Goal: Task Accomplishment & Management: Complete application form

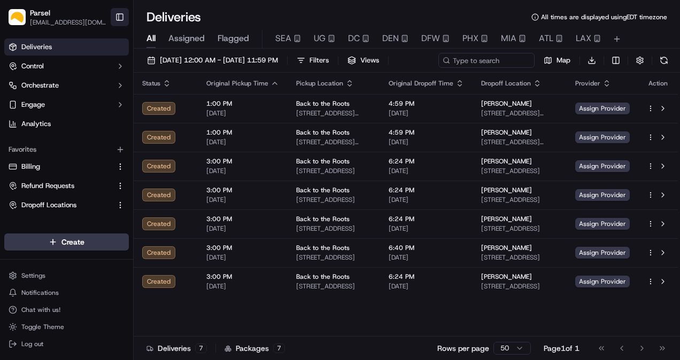
click at [115, 17] on button "Toggle Sidebar" at bounding box center [120, 17] width 18 height 18
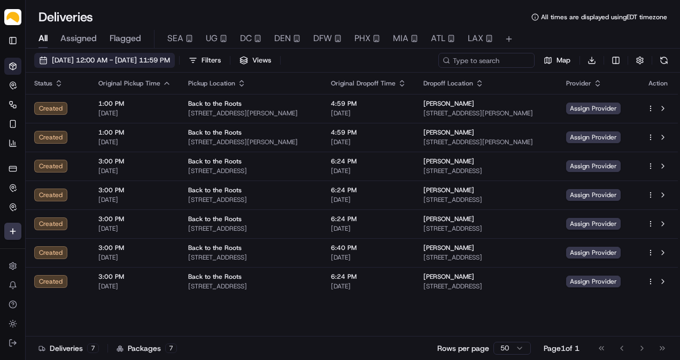
click at [90, 66] on button "[DATE] 12:00 AM - [DATE] 11:59 PM" at bounding box center [104, 60] width 141 height 15
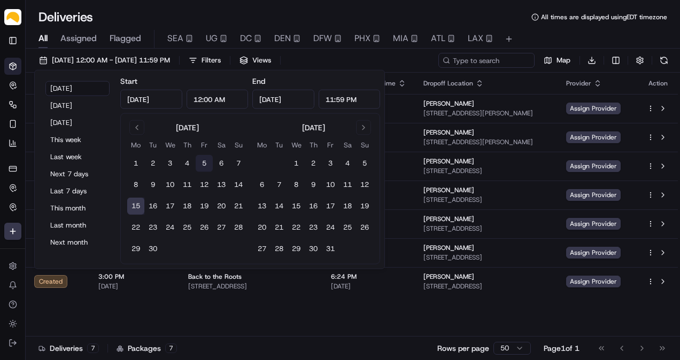
click at [203, 166] on button "5" at bounding box center [204, 163] width 17 height 17
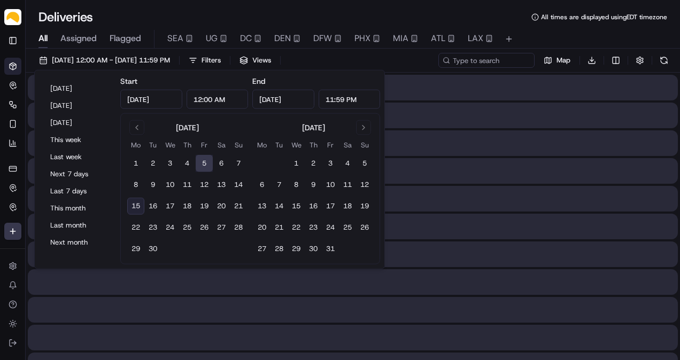
type input "Sep 5, 2025"
click at [203, 166] on button "5" at bounding box center [204, 163] width 17 height 17
click at [225, 13] on div "Deliveries All times are displayed using EDT timezone" at bounding box center [353, 17] width 654 height 17
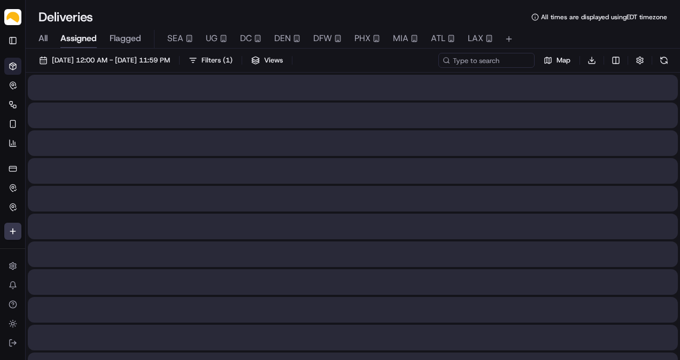
click at [69, 37] on span "Assigned" at bounding box center [78, 38] width 36 height 13
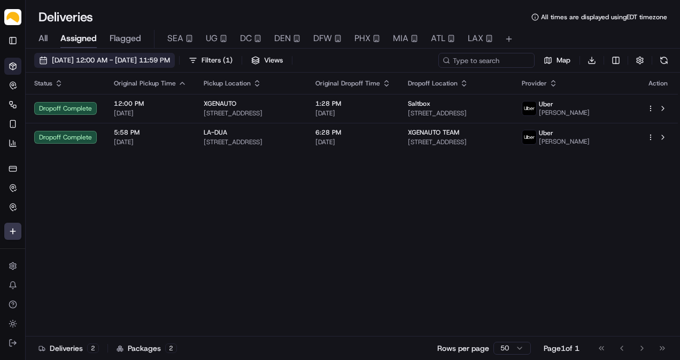
click at [73, 59] on span "09/05/2025 12:00 AM - 09/05/2025 11:59 PM" at bounding box center [111, 61] width 118 height 10
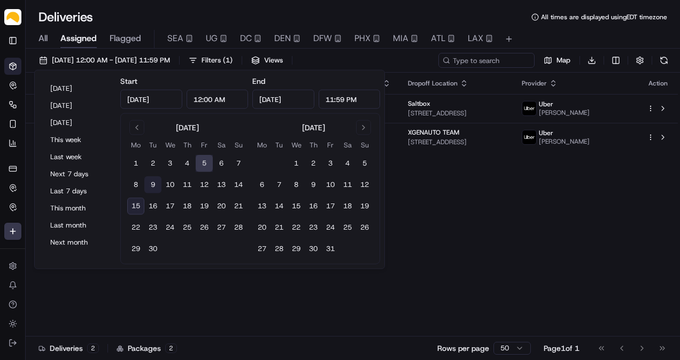
click at [152, 181] on button "9" at bounding box center [152, 184] width 17 height 17
type input "Sep 9, 2025"
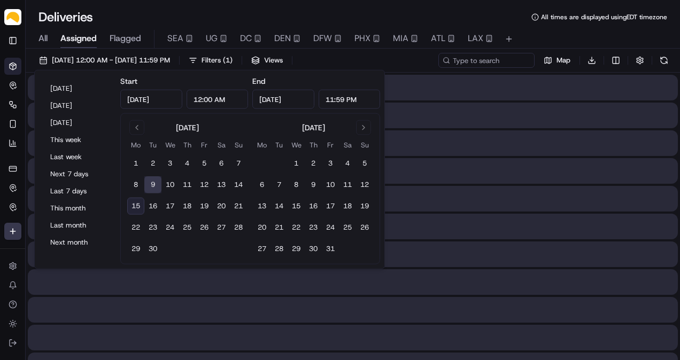
click at [152, 181] on button "9" at bounding box center [152, 184] width 17 height 17
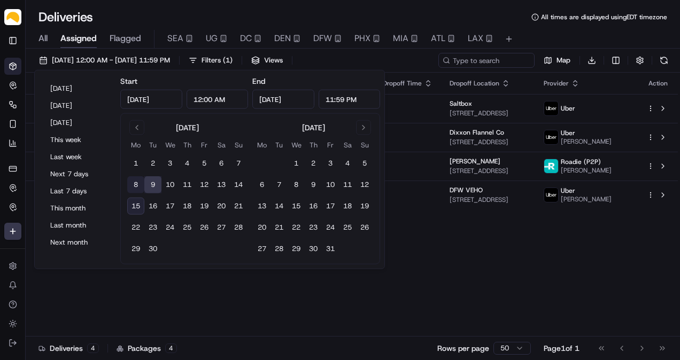
click at [136, 186] on button "8" at bounding box center [135, 184] width 17 height 17
type input "Sep 8, 2025"
click at [136, 186] on button "8" at bounding box center [135, 184] width 17 height 17
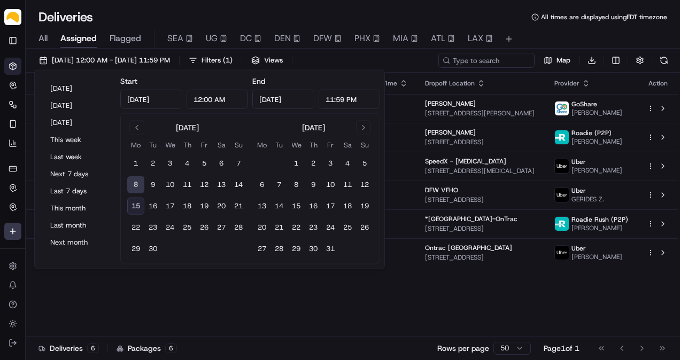
click at [80, 16] on h1 "Deliveries" at bounding box center [65, 17] width 55 height 17
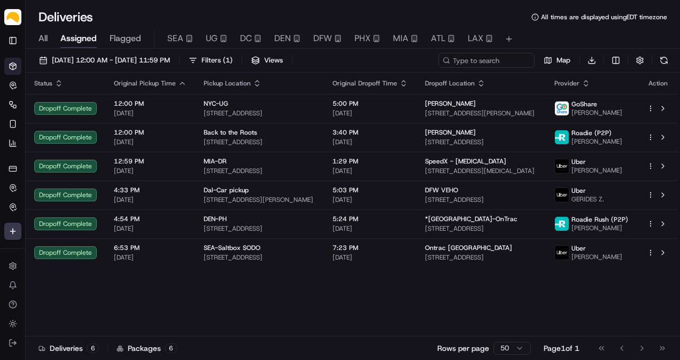
click at [48, 42] on div "All Assigned Flagged SEA UG DC DEN DFW PHX MIA ATL LAX" at bounding box center [353, 39] width 654 height 19
click at [45, 38] on span "All" at bounding box center [42, 38] width 9 height 13
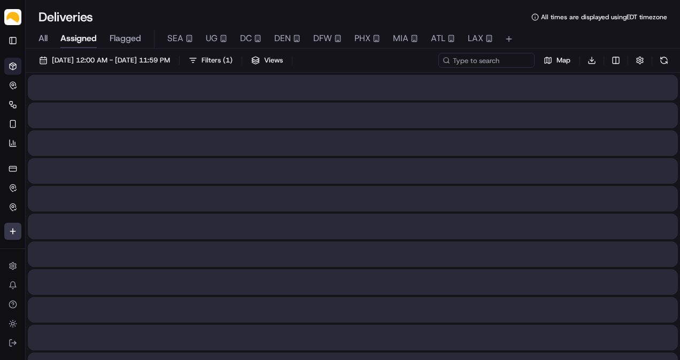
click at [73, 37] on span "Assigned" at bounding box center [78, 38] width 36 height 13
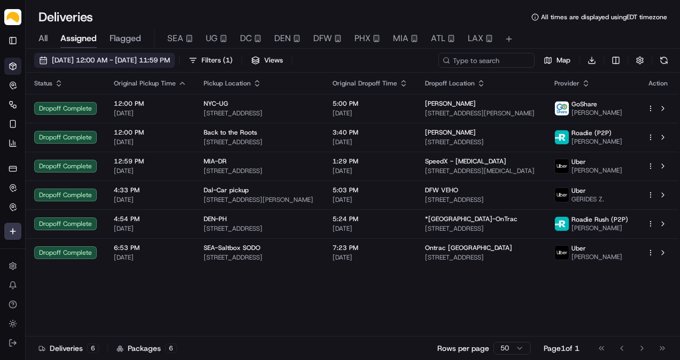
click at [121, 64] on span "09/08/2025 12:00 AM - 09/08/2025 11:59 PM" at bounding box center [111, 61] width 118 height 10
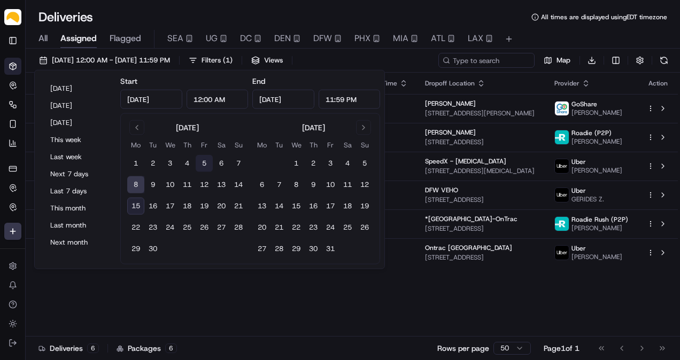
click at [210, 163] on button "5" at bounding box center [204, 163] width 17 height 17
type input "Sep 5, 2025"
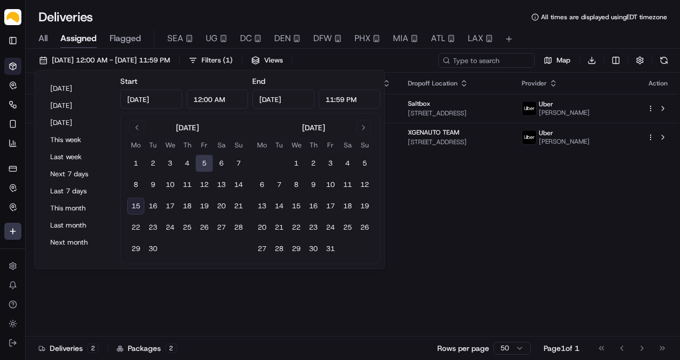
click at [204, 158] on button "5" at bounding box center [204, 163] width 17 height 17
click at [275, 14] on div "Deliveries All times are displayed using EDT timezone" at bounding box center [353, 17] width 654 height 17
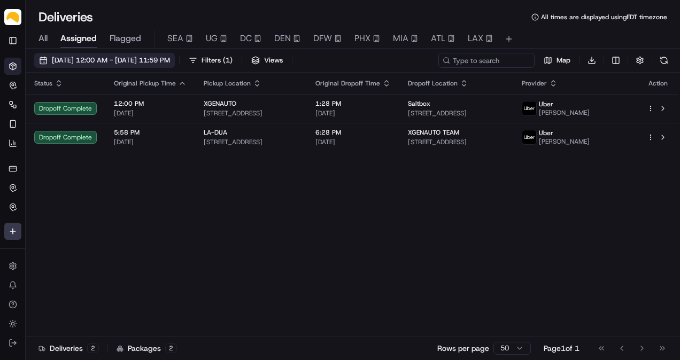
click at [108, 58] on span "09/05/2025 12:00 AM - 09/05/2025 11:59 PM" at bounding box center [111, 61] width 118 height 10
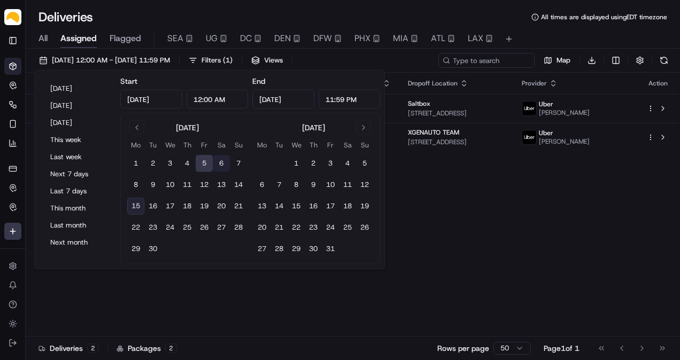
click at [225, 160] on button "6" at bounding box center [221, 163] width 17 height 17
type input "Sep 6, 2025"
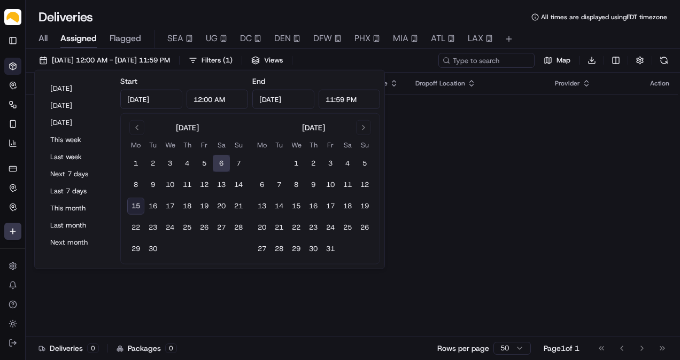
click at [225, 160] on button "6" at bounding box center [221, 163] width 17 height 17
click at [139, 183] on button "8" at bounding box center [135, 184] width 17 height 17
type input "Sep 8, 2025"
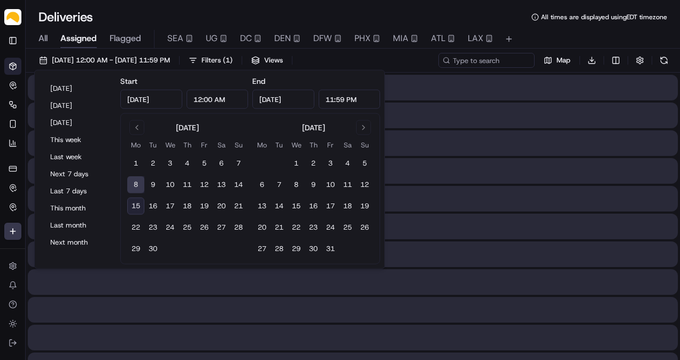
click at [139, 183] on button "8" at bounding box center [135, 184] width 17 height 17
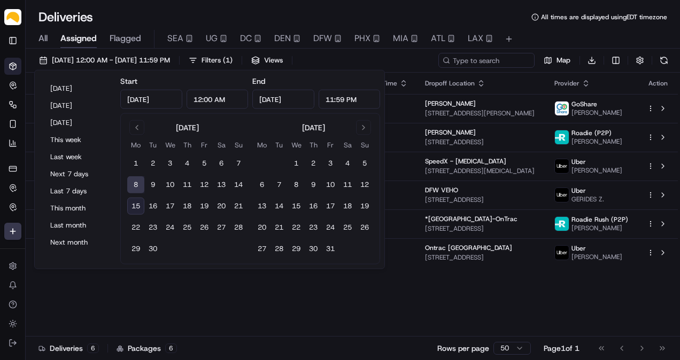
click at [217, 10] on div "Deliveries All times are displayed using EDT timezone" at bounding box center [353, 17] width 654 height 17
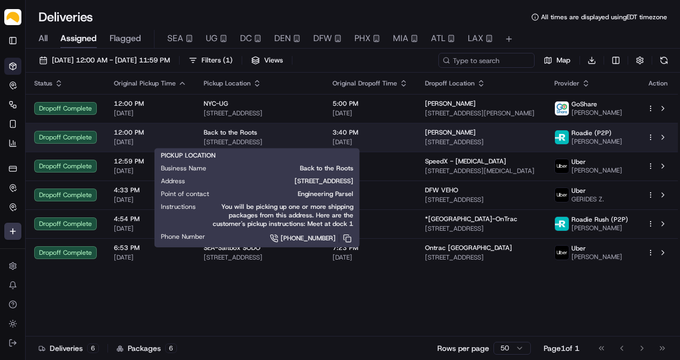
click at [283, 130] on div "Back to the Roots" at bounding box center [260, 132] width 112 height 9
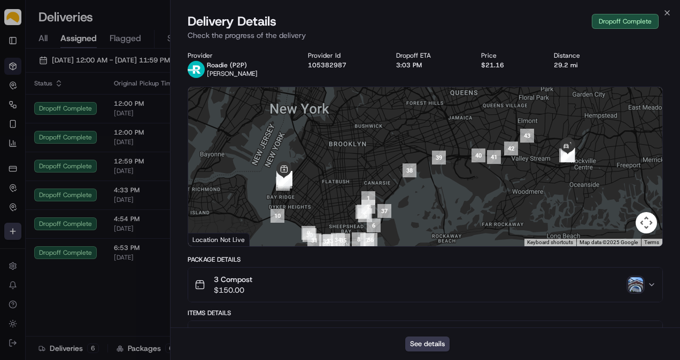
click at [634, 283] on img "button" at bounding box center [635, 284] width 15 height 15
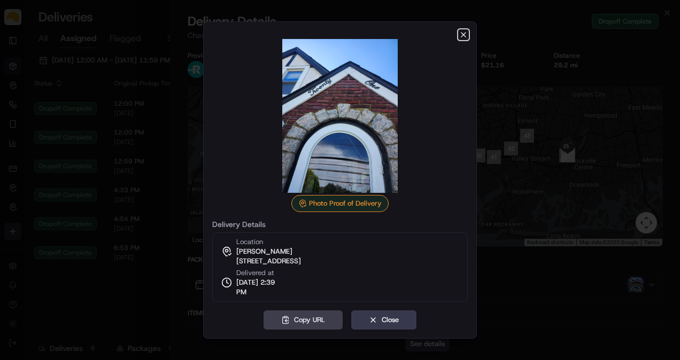
click at [465, 34] on icon "button" at bounding box center [463, 34] width 9 height 9
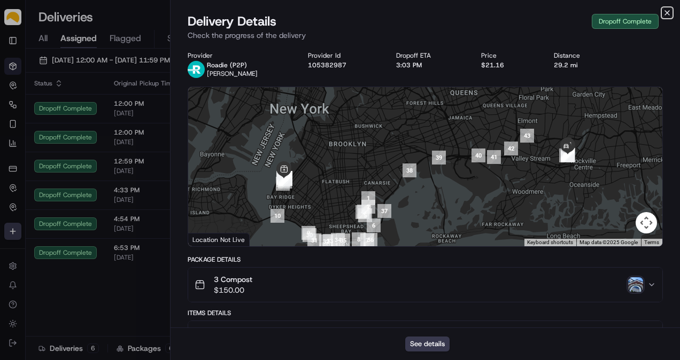
click at [665, 14] on icon "button" at bounding box center [667, 13] width 9 height 9
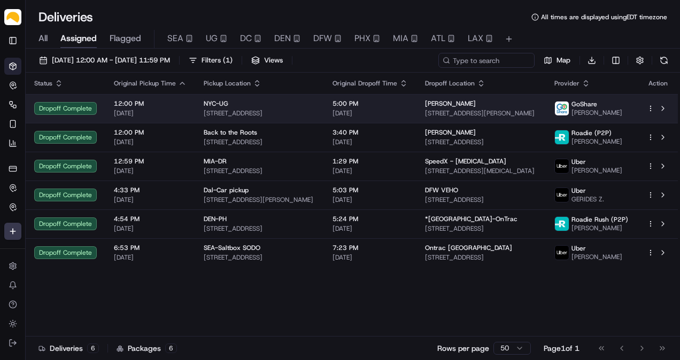
click at [369, 104] on span "5:00 PM" at bounding box center [370, 103] width 75 height 9
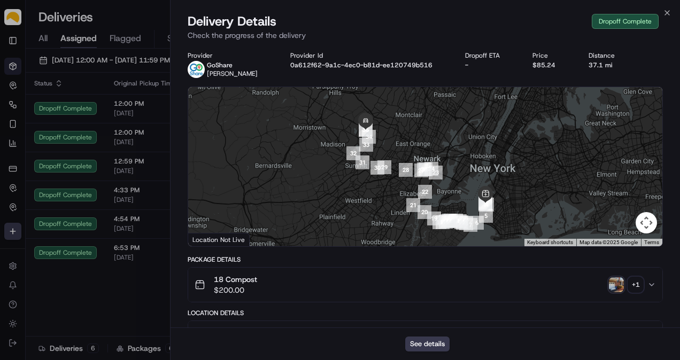
click at [655, 283] on icon "button" at bounding box center [651, 285] width 9 height 9
click at [619, 282] on img "button" at bounding box center [616, 284] width 15 height 15
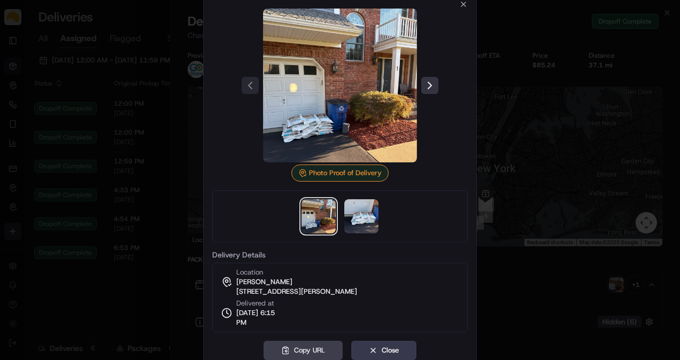
click at [431, 83] on button at bounding box center [429, 85] width 17 height 17
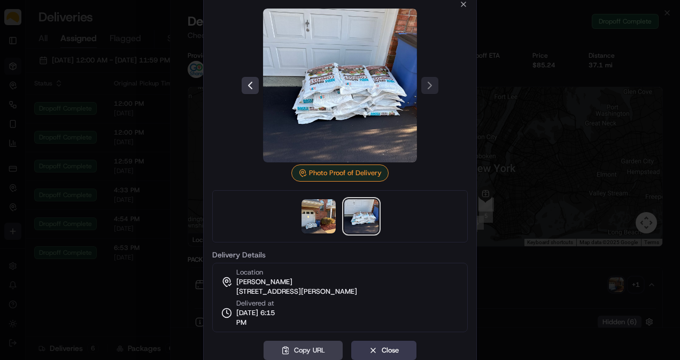
click at [254, 91] on button at bounding box center [250, 85] width 17 height 17
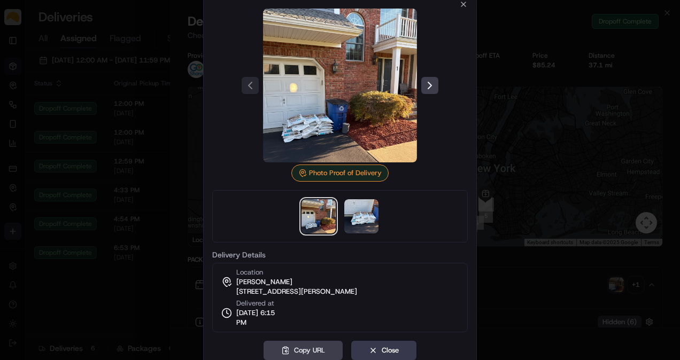
click at [458, 7] on div "Photo Proof of Delivery Delivery Details Location Jonathan Hirschmann 1 Marisa …" at bounding box center [340, 166] width 256 height 333
click at [460, 5] on icon "button" at bounding box center [463, 4] width 9 height 9
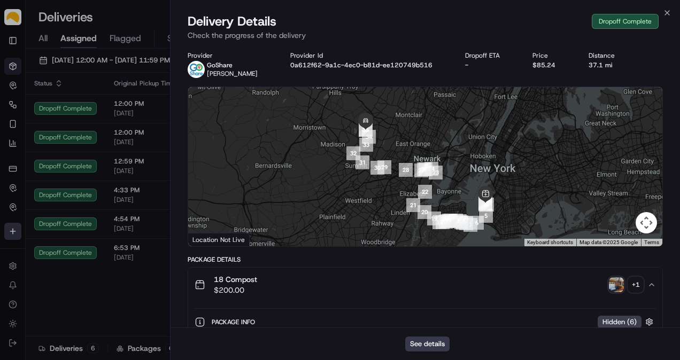
click at [669, 6] on div "Close Delivery Details Dropoff Complete Check the progress of the delivery Prov…" at bounding box center [425, 180] width 510 height 360
click at [666, 13] on icon "button" at bounding box center [667, 13] width 9 height 9
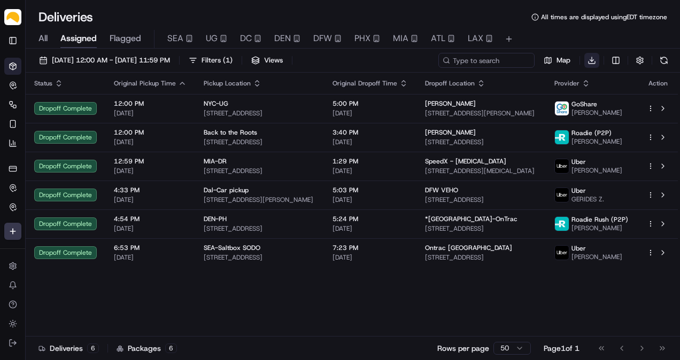
click at [586, 59] on html "Parsel abdus.syed@getparsel.com Toggle Sidebar Deliveries Control Orchestrate E…" at bounding box center [340, 180] width 680 height 360
click at [556, 101] on span "Completed Report" at bounding box center [560, 100] width 53 height 9
click at [107, 61] on span "09/08/2025 12:00 AM - 09/08/2025 11:59 PM" at bounding box center [111, 61] width 118 height 10
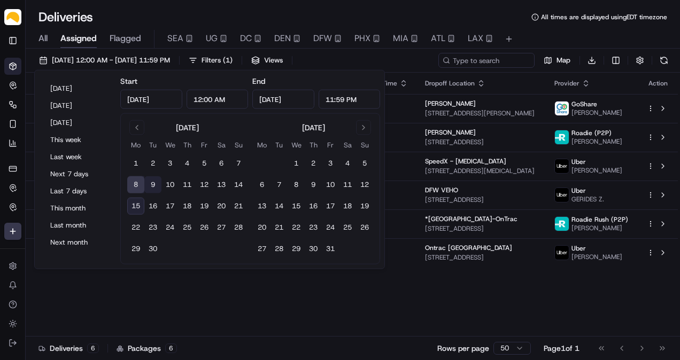
click at [151, 182] on button "9" at bounding box center [152, 184] width 17 height 17
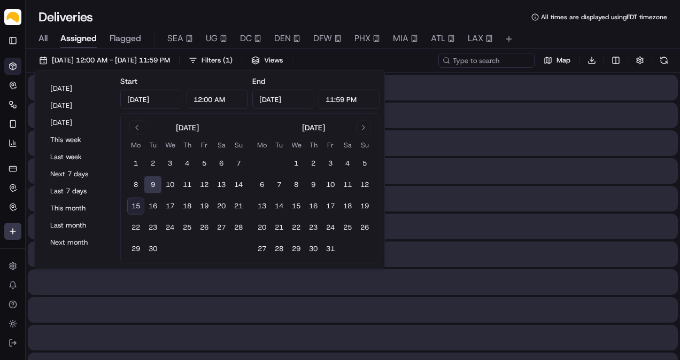
type input "Sep 9, 2025"
click at [151, 182] on button "9" at bounding box center [152, 184] width 17 height 17
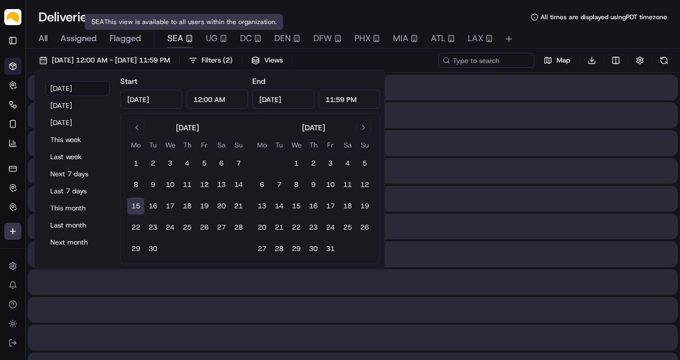
type input "Sep 15, 2025"
click at [174, 16] on div "SEA This view is available to all users within the organization. SEA This view …" at bounding box center [184, 22] width 198 height 16
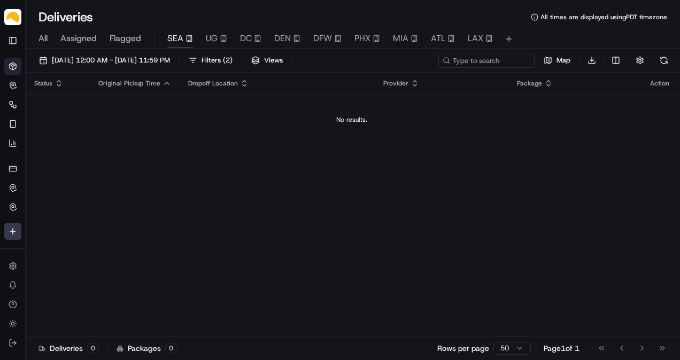
click at [63, 37] on span "Assigned" at bounding box center [78, 38] width 36 height 13
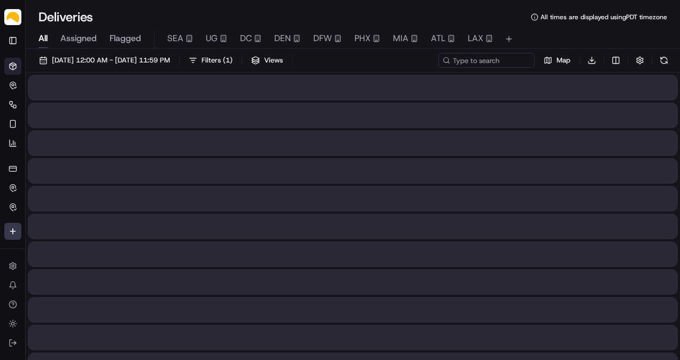
click at [44, 39] on span "All" at bounding box center [42, 38] width 9 height 13
click at [83, 37] on span "Assigned" at bounding box center [78, 38] width 36 height 13
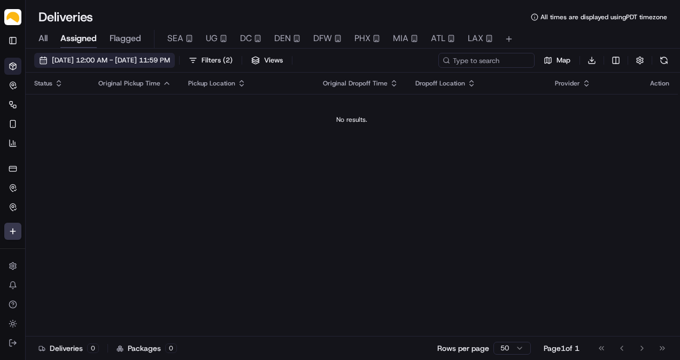
click at [87, 60] on span "09/15/2025 12:00 AM - 09/15/2025 11:59 PM" at bounding box center [111, 61] width 118 height 10
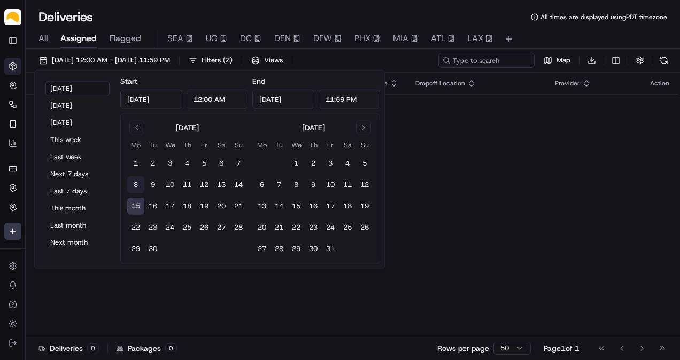
click at [138, 181] on button "8" at bounding box center [135, 184] width 17 height 17
type input "Sep 8, 2025"
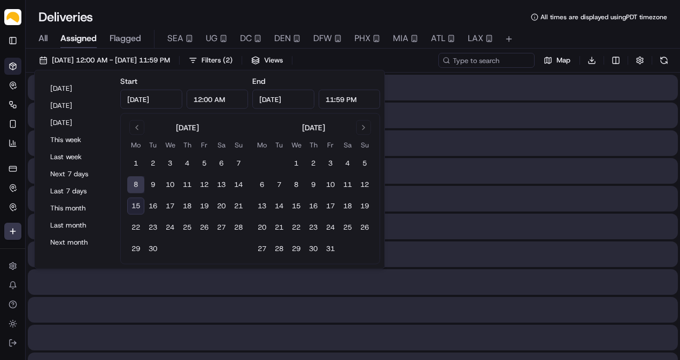
click at [138, 181] on button "8" at bounding box center [135, 184] width 17 height 17
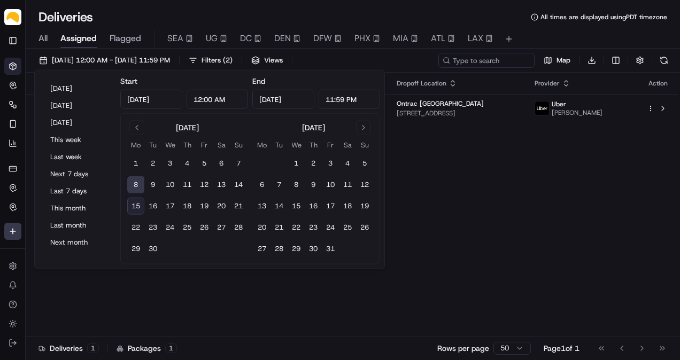
click at [159, 10] on div "Deliveries All times are displayed using PDT timezone" at bounding box center [353, 17] width 654 height 17
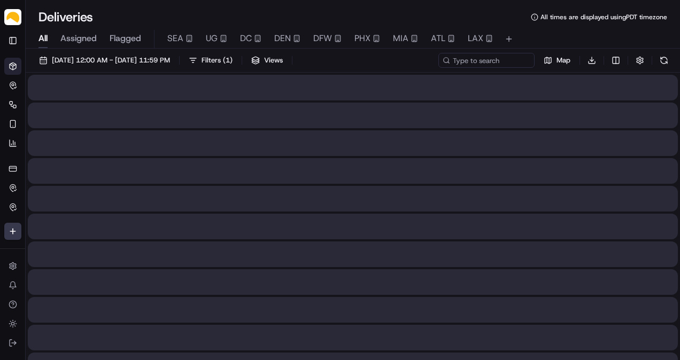
click at [44, 38] on span "All" at bounding box center [42, 38] width 9 height 13
click at [82, 34] on span "Assigned" at bounding box center [78, 38] width 36 height 13
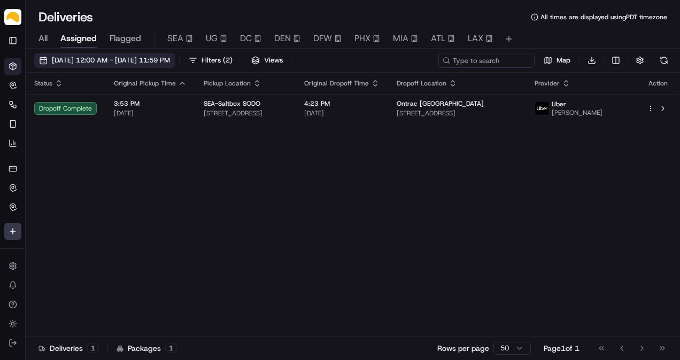
click at [109, 58] on span "09/08/2025 12:00 AM - 09/08/2025 11:59 PM" at bounding box center [111, 61] width 118 height 10
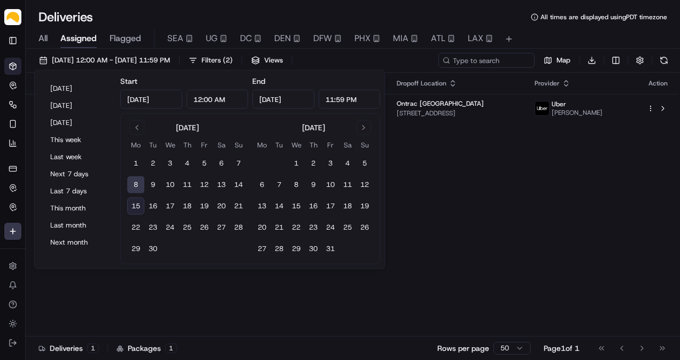
click at [132, 179] on button "8" at bounding box center [135, 184] width 17 height 17
click at [134, 180] on button "8" at bounding box center [135, 184] width 17 height 17
click at [172, 315] on div "Status Original Pickup Time Pickup Location Original Dropoff Time Dropoff Locat…" at bounding box center [352, 205] width 652 height 264
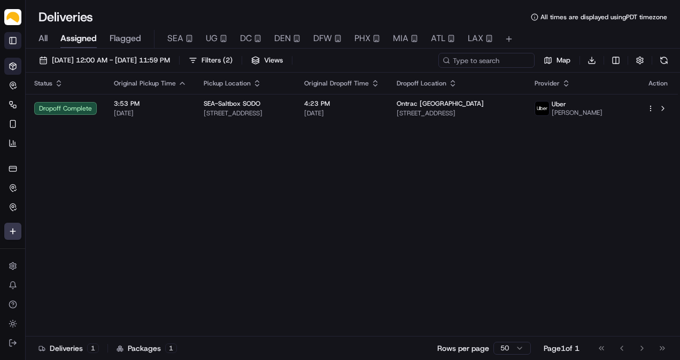
click at [10, 43] on button "Toggle Sidebar" at bounding box center [12, 40] width 17 height 17
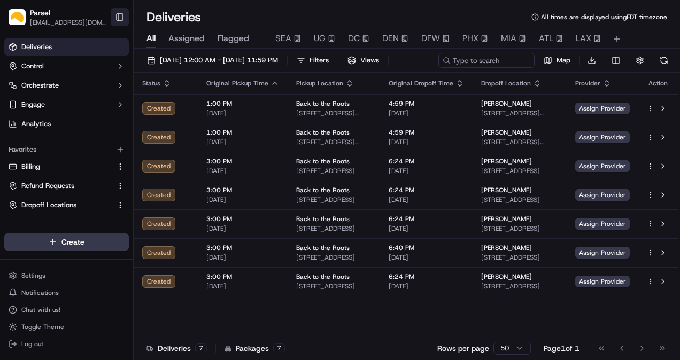
click at [118, 20] on button "Toggle Sidebar" at bounding box center [120, 17] width 18 height 18
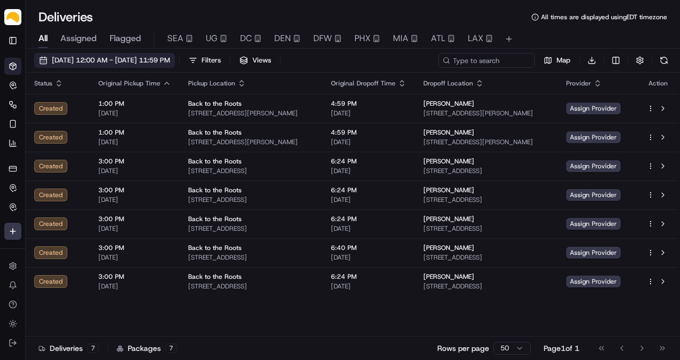
click at [74, 55] on button "[DATE] 12:00 AM - [DATE] 11:59 PM" at bounding box center [104, 60] width 141 height 15
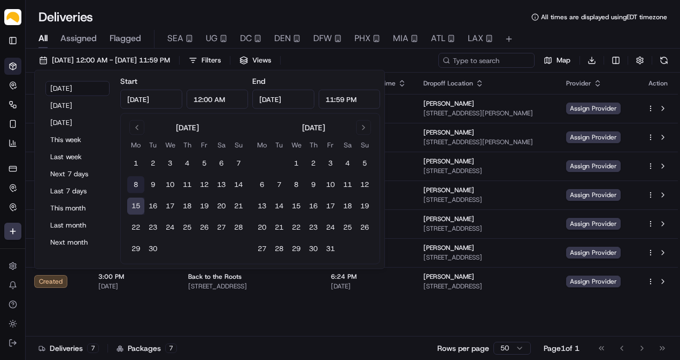
click at [137, 189] on button "8" at bounding box center [135, 184] width 17 height 17
type input "Sep 8, 2025"
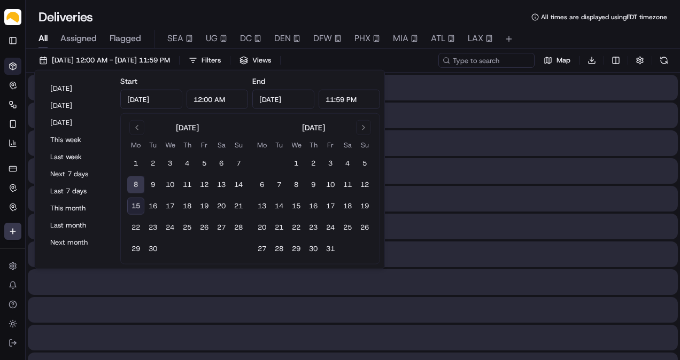
click at [137, 187] on button "8" at bounding box center [135, 184] width 17 height 17
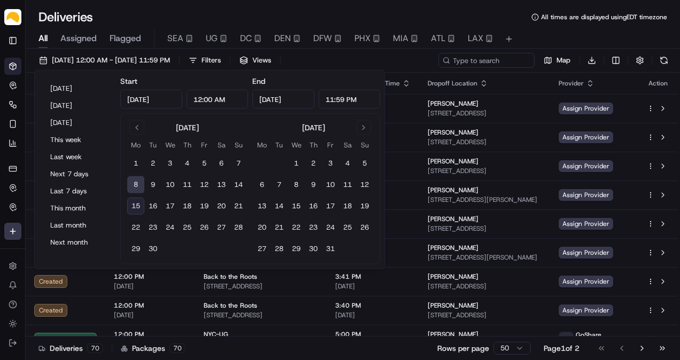
click at [113, 16] on div "Deliveries All times are displayed using EDT timezone" at bounding box center [353, 17] width 654 height 17
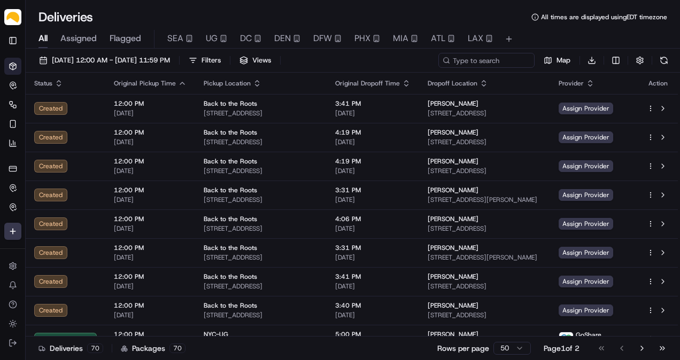
click at [68, 30] on button "Assigned" at bounding box center [78, 39] width 36 height 18
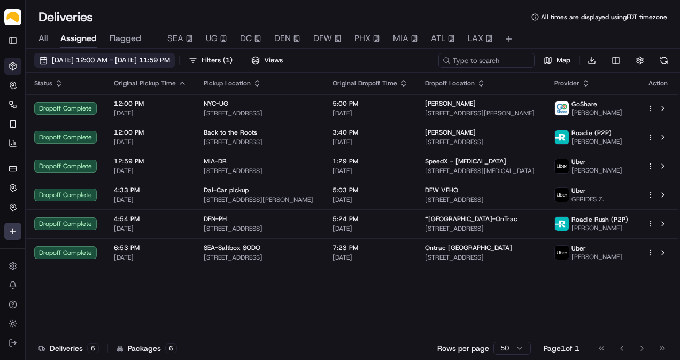
click at [84, 57] on span "09/08/2025 12:00 AM - 09/08/2025 11:59 PM" at bounding box center [111, 61] width 118 height 10
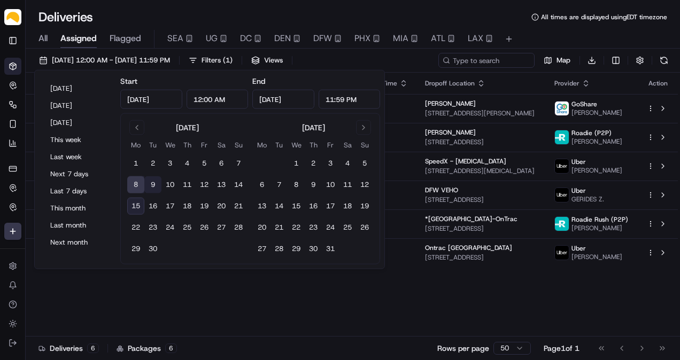
click at [155, 180] on button "9" at bounding box center [152, 184] width 17 height 17
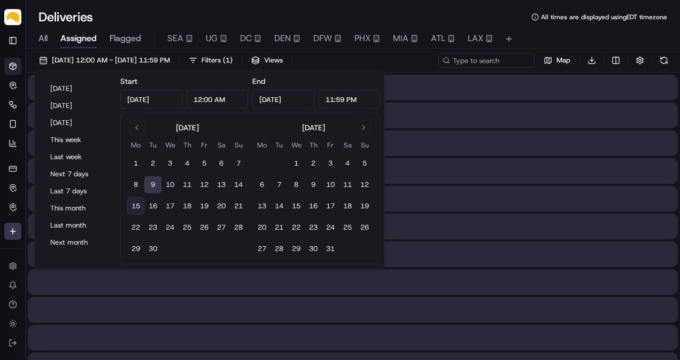
type input "Sep 9, 2025"
click at [155, 180] on button "9" at bounding box center [152, 184] width 17 height 17
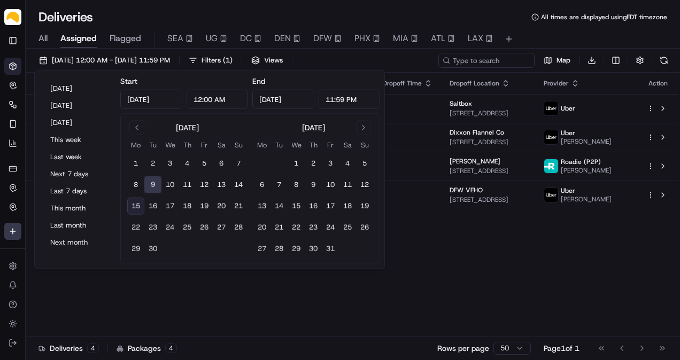
click at [126, 11] on div "Deliveries All times are displayed using EDT timezone" at bounding box center [353, 17] width 654 height 17
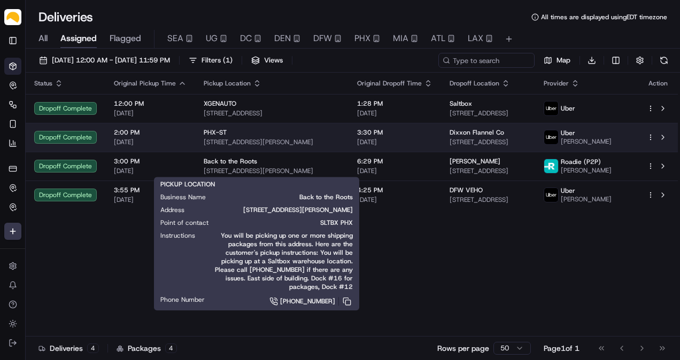
click at [304, 139] on span "910 W Carver Rd, Tempe, AZ 85284, US" at bounding box center [272, 142] width 136 height 9
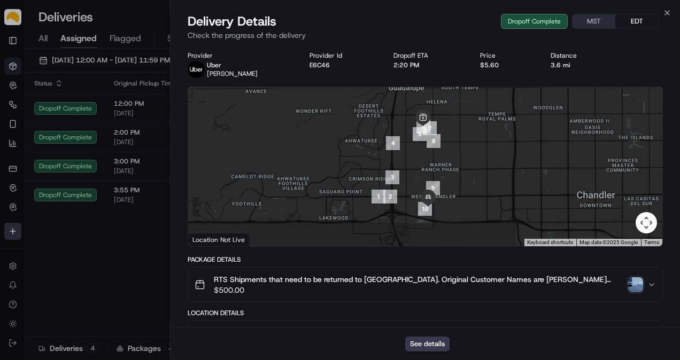
click at [638, 284] on img "button" at bounding box center [635, 284] width 15 height 15
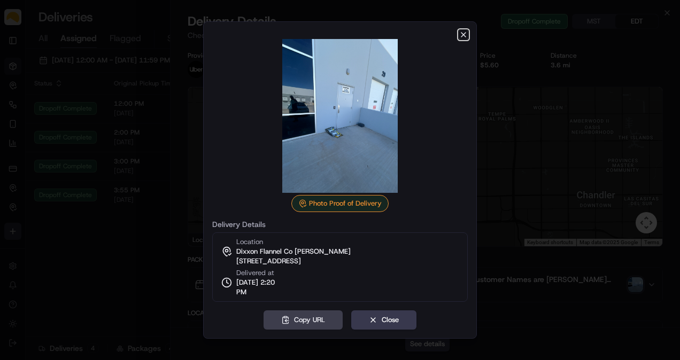
click at [465, 32] on icon "button" at bounding box center [463, 34] width 9 height 9
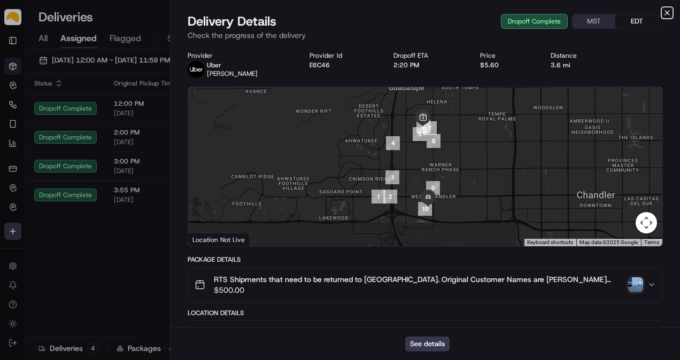
click at [667, 13] on icon "button" at bounding box center [667, 13] width 4 height 4
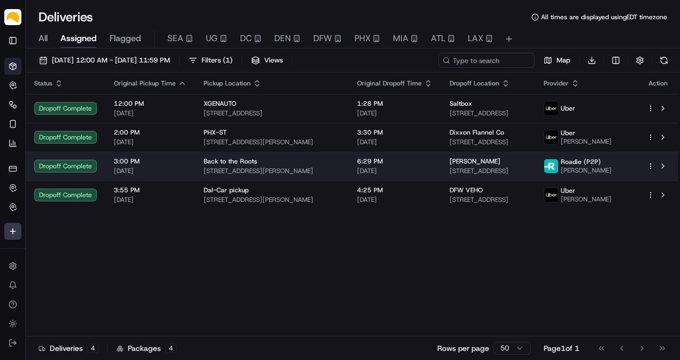
click at [264, 163] on div "Back to the Roots" at bounding box center [272, 161] width 136 height 9
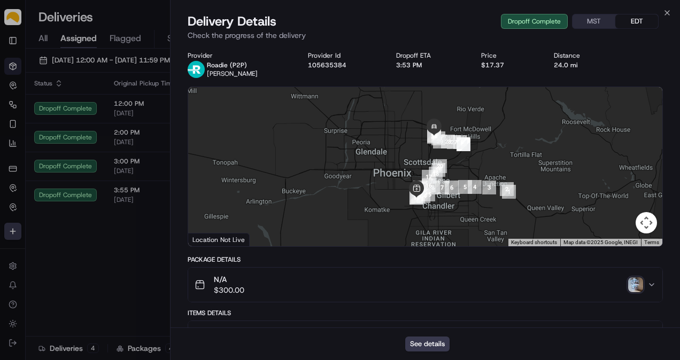
click at [637, 277] on img "button" at bounding box center [635, 284] width 15 height 15
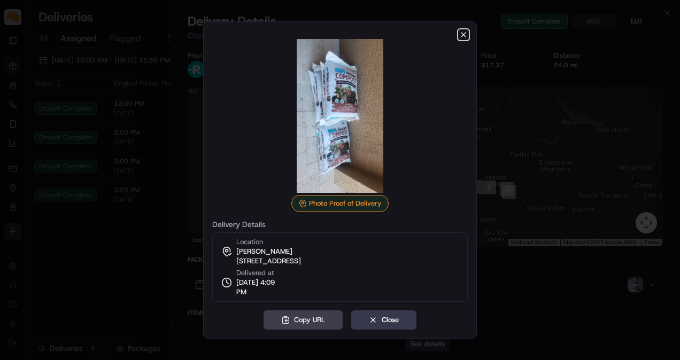
click at [461, 36] on icon "button" at bounding box center [463, 34] width 9 height 9
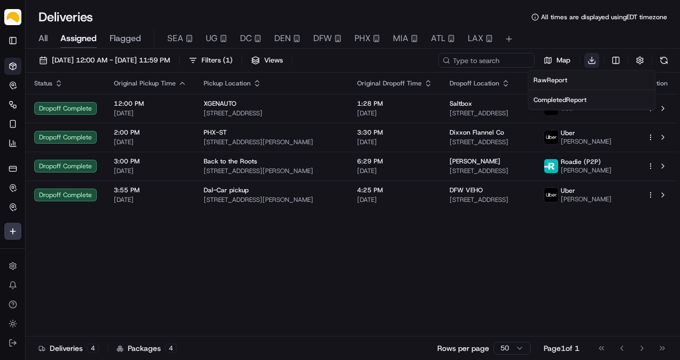
click at [590, 58] on html "Parsel abdus.syed@getparsel.com Toggle Sidebar Deliveries Control Orchestrate E…" at bounding box center [340, 180] width 680 height 360
click at [578, 99] on span "Completed Report" at bounding box center [560, 100] width 53 height 9
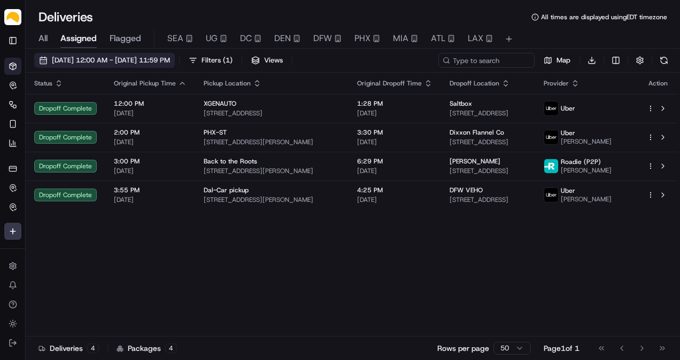
click at [78, 57] on span "09/09/2025 12:00 AM - 09/09/2025 11:59 PM" at bounding box center [111, 61] width 118 height 10
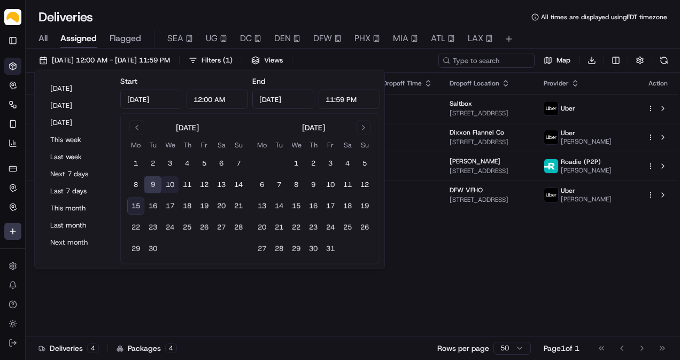
click at [171, 182] on button "10" at bounding box center [169, 184] width 17 height 17
type input "Sep 10, 2025"
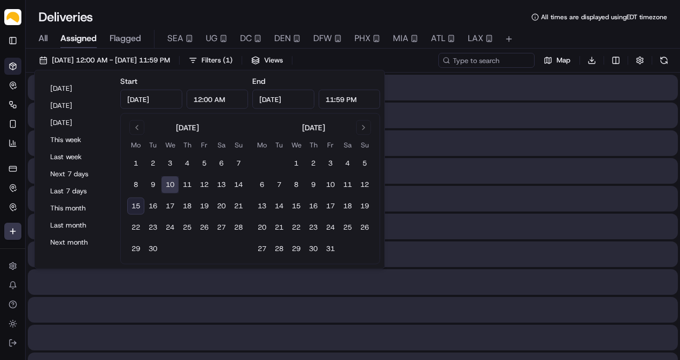
click at [171, 182] on button "10" at bounding box center [169, 184] width 17 height 17
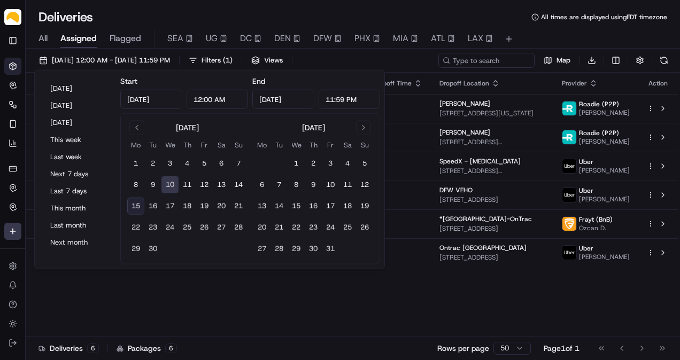
click at [128, 9] on div "Deliveries All times are displayed using EDT timezone" at bounding box center [353, 17] width 654 height 17
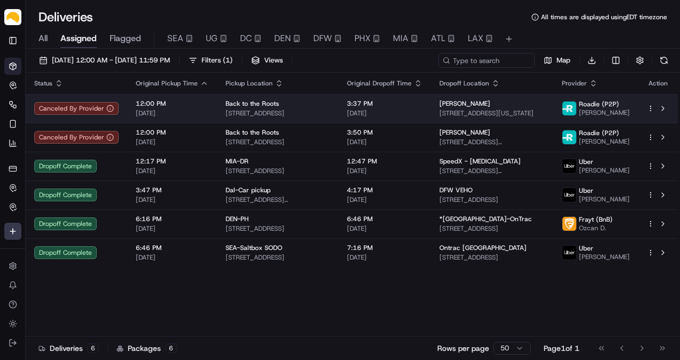
click at [345, 114] on td "3:37 PM 09/10/2025" at bounding box center [384, 108] width 92 height 29
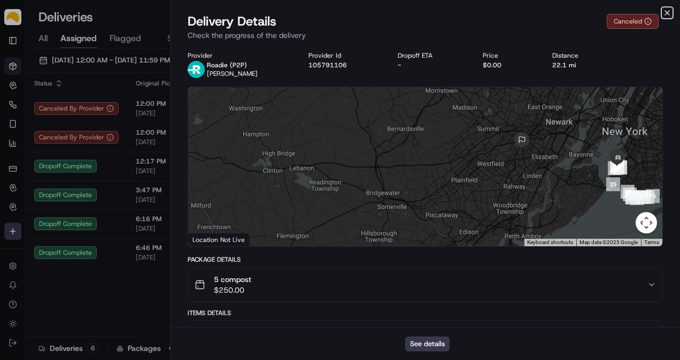
click at [665, 16] on icon "button" at bounding box center [667, 13] width 9 height 9
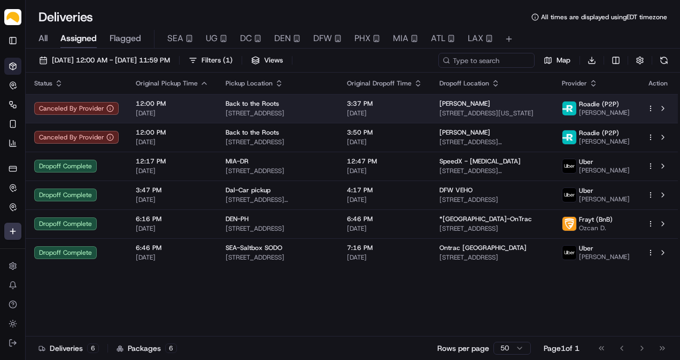
click at [259, 109] on span "140 58th St Building B, Brooklyn, NY 11220, USA" at bounding box center [278, 113] width 104 height 9
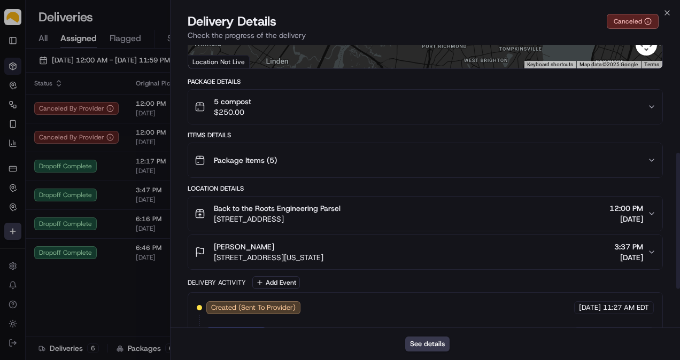
scroll to position [267, 0]
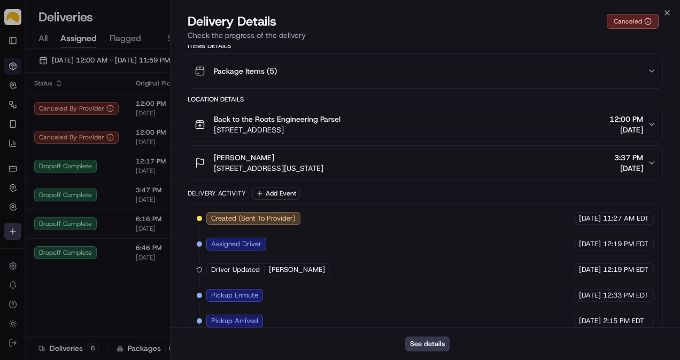
click at [440, 164] on div "LIZA ANDAL 135 Washington Ave, Union, NJ 07083, USA 3:37 PM 09/10/2025" at bounding box center [421, 162] width 453 height 21
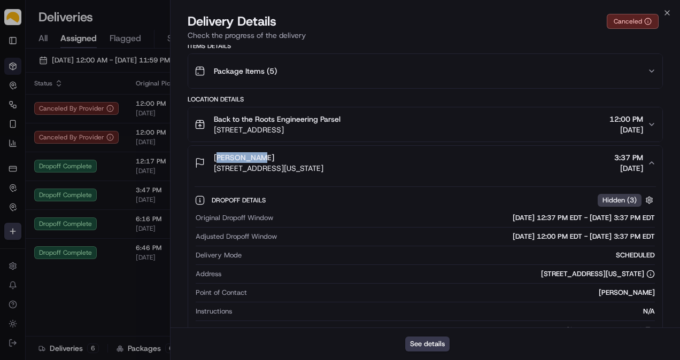
drag, startPoint x: 214, startPoint y: 155, endPoint x: 254, endPoint y: 157, distance: 39.6
click at [254, 157] on span "LIZA ANDAL" at bounding box center [244, 157] width 60 height 11
copy span "LIZA ANDAL"
click at [398, 191] on div "Dropoff Details Hidden ( 3 )" at bounding box center [425, 200] width 461 height 18
click at [668, 11] on icon "button" at bounding box center [667, 13] width 9 height 9
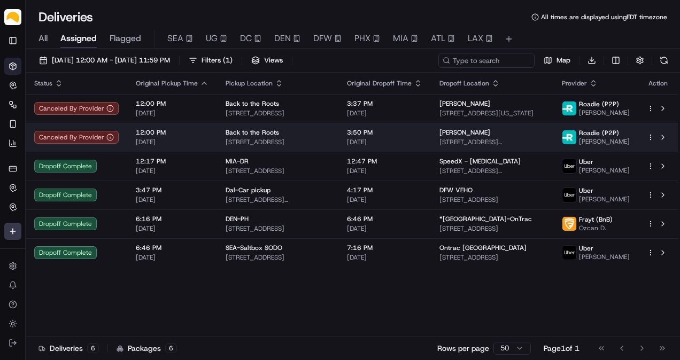
click at [464, 136] on span "MARIE BADARACCO" at bounding box center [464, 132] width 51 height 9
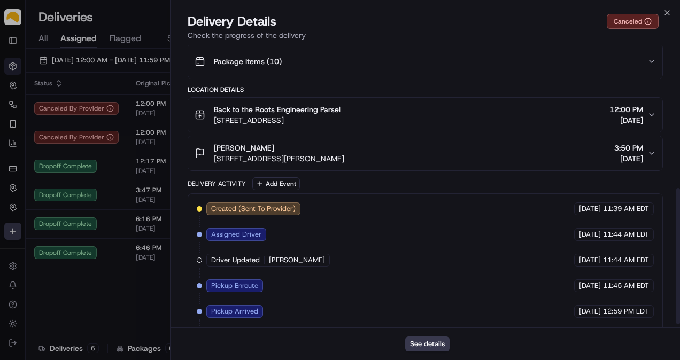
scroll to position [304, 0]
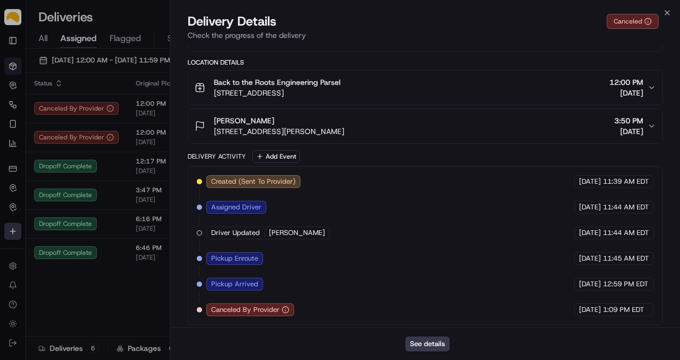
drag, startPoint x: 210, startPoint y: 119, endPoint x: 284, endPoint y: 124, distance: 74.0
click at [284, 124] on div "MARIE BADARACCO 88 Norwood Ave, Montclair, NJ 07043, USA" at bounding box center [270, 125] width 150 height 21
copy span "MARIE BADARACCO"
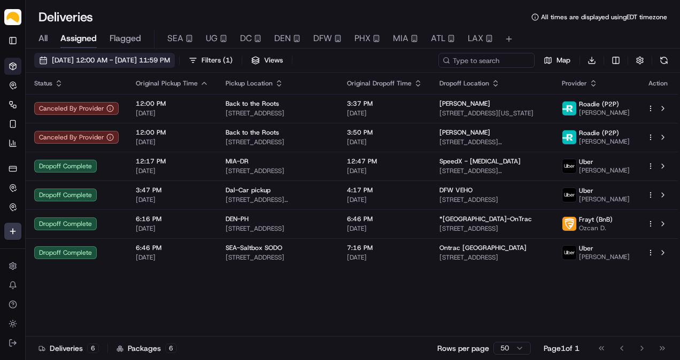
click at [104, 59] on span "09/10/2025 12:00 AM - 09/10/2025 11:59 PM" at bounding box center [111, 61] width 118 height 10
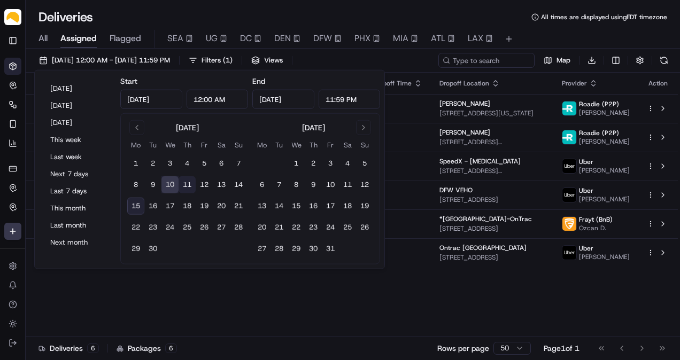
click at [183, 185] on button "11" at bounding box center [187, 184] width 17 height 17
type input "Sep 11, 2025"
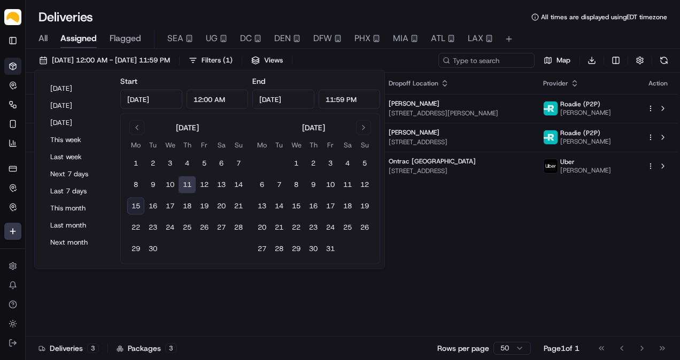
click at [183, 185] on button "11" at bounding box center [187, 184] width 17 height 17
click at [259, 14] on div "Deliveries All times are displayed using EDT timezone" at bounding box center [353, 17] width 654 height 17
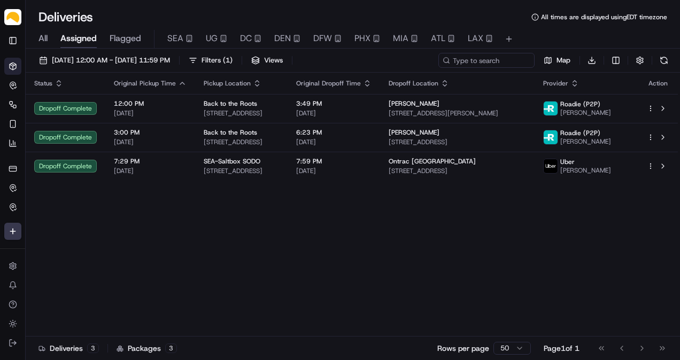
drag, startPoint x: 590, startPoint y: 215, endPoint x: 589, endPoint y: 206, distance: 9.2
click at [590, 215] on div "Status Original Pickup Time Pickup Location Original Dropoff Time Dropoff Locat…" at bounding box center [352, 205] width 652 height 264
click at [591, 63] on html "Parsel abdus.syed@getparsel.com Toggle Sidebar Deliveries Control Orchestrate E…" at bounding box center [340, 180] width 680 height 360
click at [581, 96] on span "Completed Report" at bounding box center [560, 100] width 53 height 9
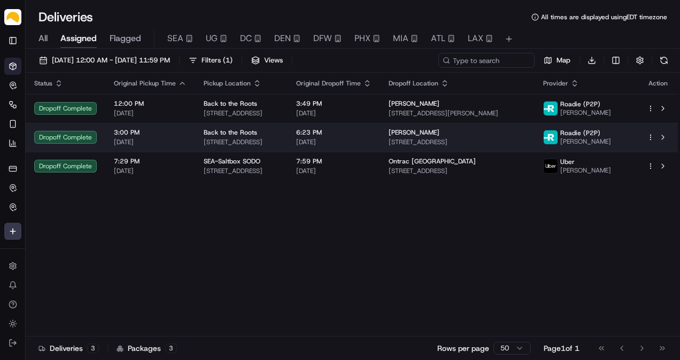
click at [372, 136] on span "6:23 PM" at bounding box center [333, 132] width 75 height 9
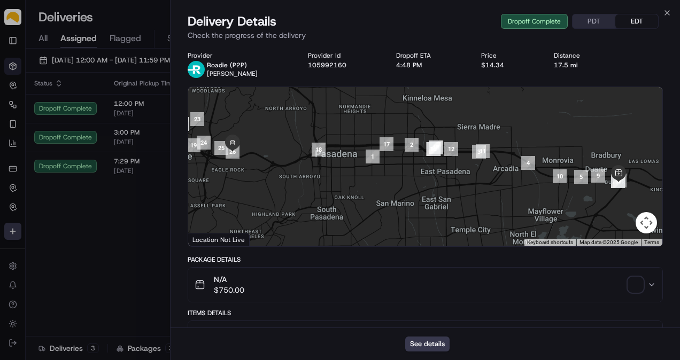
click at [637, 287] on span "button" at bounding box center [635, 284] width 15 height 15
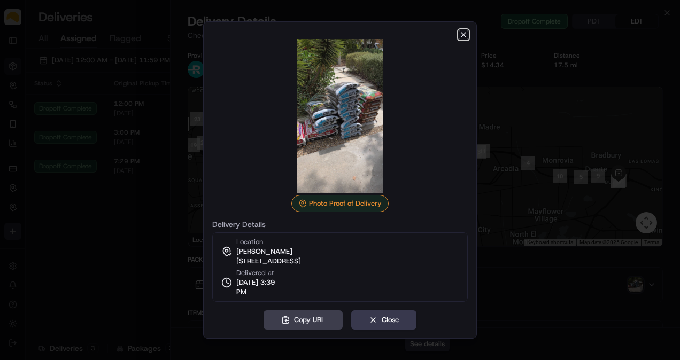
click at [462, 36] on icon "button" at bounding box center [463, 35] width 4 height 4
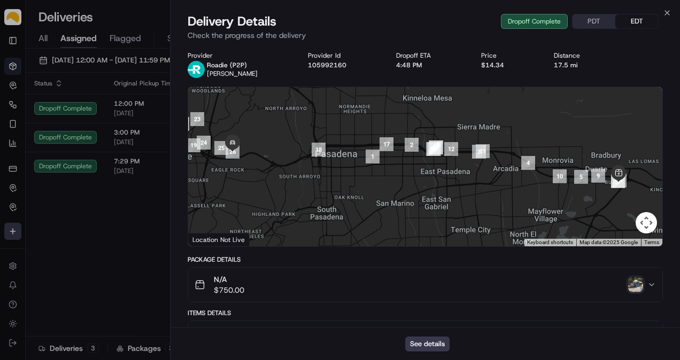
click at [633, 287] on img "button" at bounding box center [635, 284] width 15 height 15
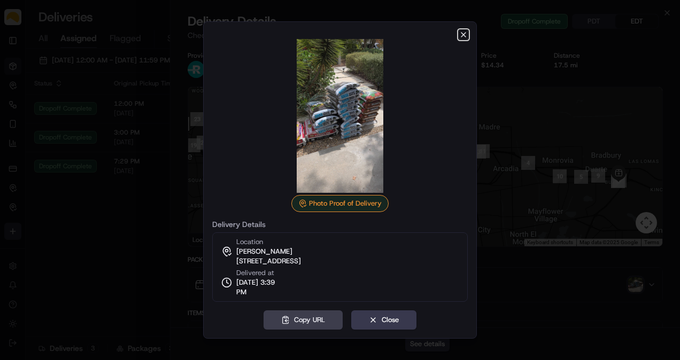
click at [462, 36] on icon "button" at bounding box center [463, 35] width 4 height 4
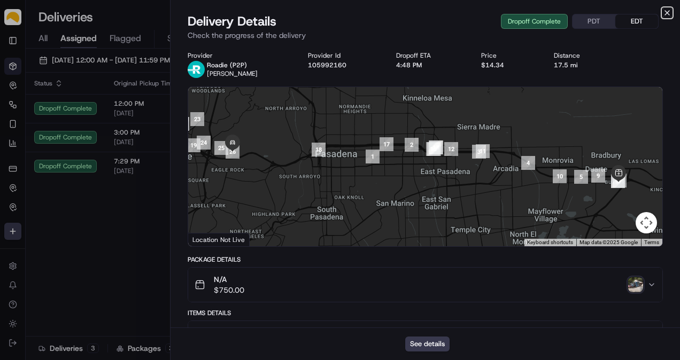
click at [665, 12] on icon "button" at bounding box center [667, 13] width 9 height 9
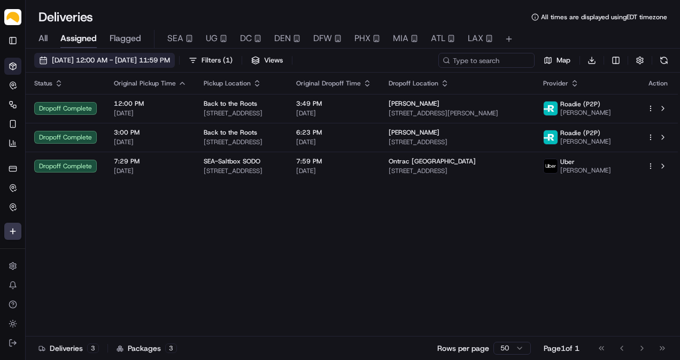
click at [104, 58] on span "09/11/2025 12:00 AM - 09/11/2025 11:59 PM" at bounding box center [111, 61] width 118 height 10
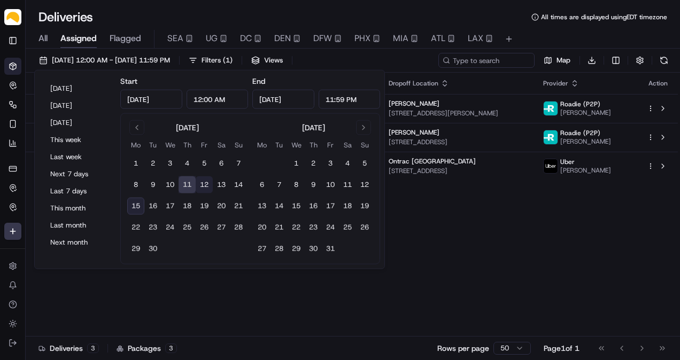
click at [207, 184] on button "12" at bounding box center [204, 184] width 17 height 17
type input "Sep 12, 2025"
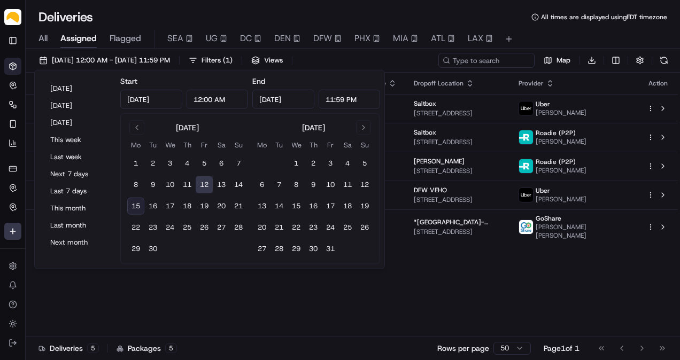
click at [207, 184] on button "12" at bounding box center [204, 184] width 17 height 17
click at [242, 9] on div "Deliveries All times are displayed using EDT timezone" at bounding box center [353, 17] width 654 height 17
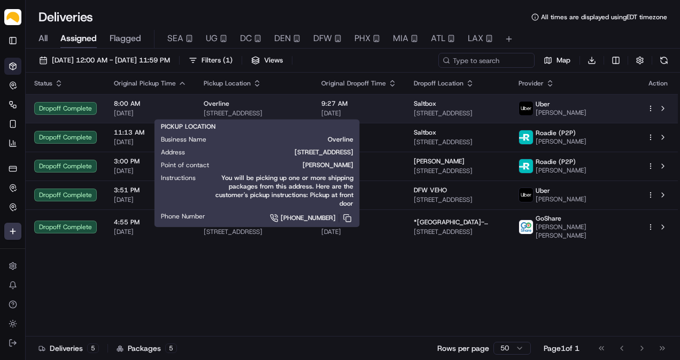
click at [277, 111] on span "282 Thunderbird Trce SE, Marietta, GA 30067, USA" at bounding box center [254, 113] width 101 height 9
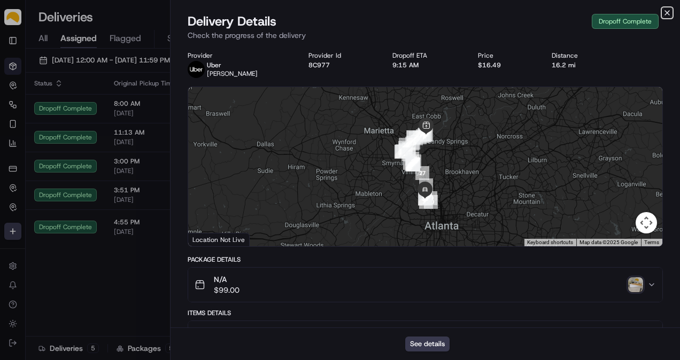
click at [670, 11] on icon "button" at bounding box center [667, 13] width 9 height 9
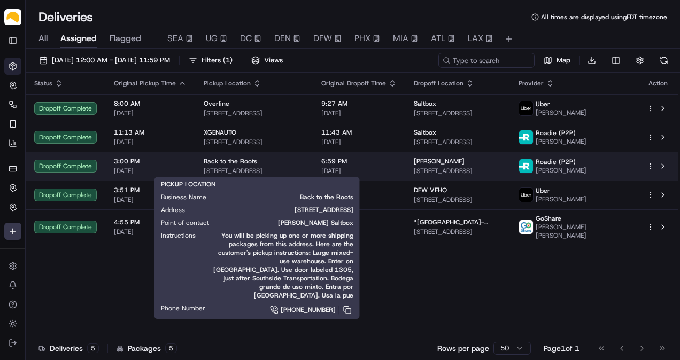
click at [273, 165] on div "Back to the Roots" at bounding box center [254, 161] width 101 height 9
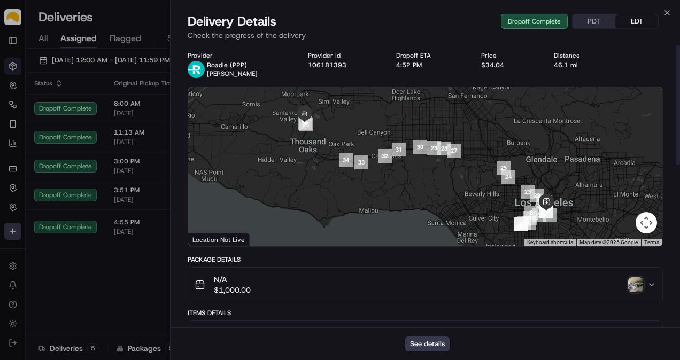
click at [639, 289] on img "button" at bounding box center [635, 284] width 15 height 15
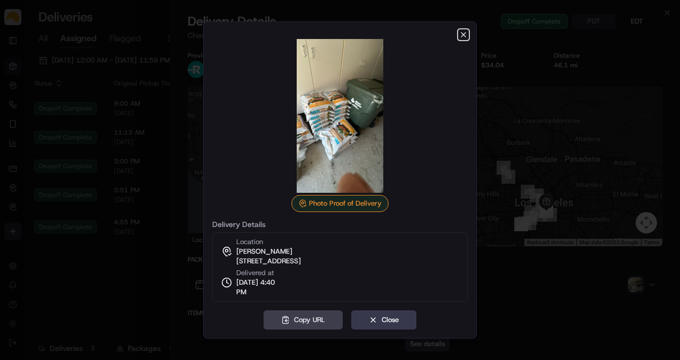
click at [467, 33] on icon "button" at bounding box center [463, 34] width 9 height 9
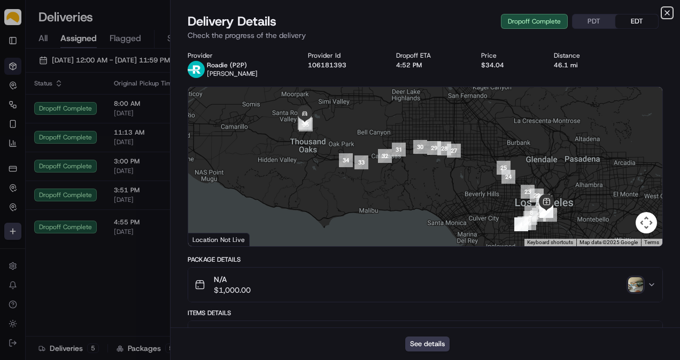
click at [670, 12] on icon "button" at bounding box center [667, 13] width 9 height 9
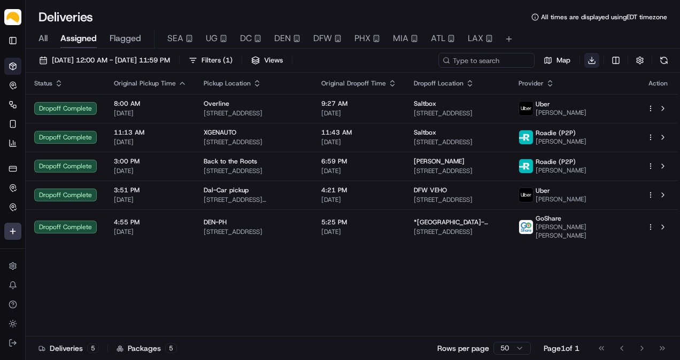
click at [593, 64] on html "Parsel abdus.syed@getparsel.com Toggle Sidebar Deliveries Control Orchestrate E…" at bounding box center [340, 180] width 680 height 360
click at [562, 96] on span "Completed Report" at bounding box center [560, 100] width 53 height 9
click at [339, 315] on div "Status Original Pickup Time Pickup Location Original Dropoff Time Dropoff Locat…" at bounding box center [352, 205] width 652 height 264
click at [75, 58] on span "09/12/2025 12:00 AM - 09/12/2025 11:59 PM" at bounding box center [111, 61] width 118 height 10
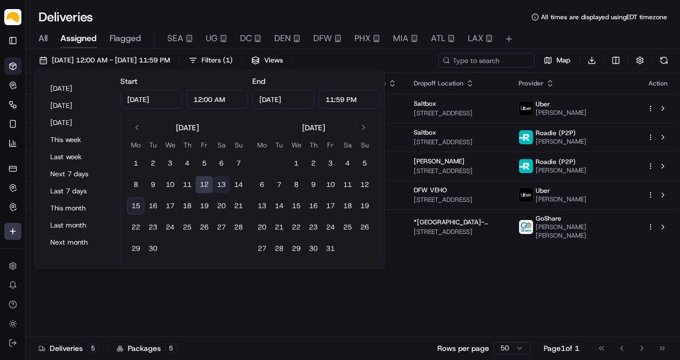
click at [224, 186] on button "13" at bounding box center [221, 184] width 17 height 17
type input "Sep 13, 2025"
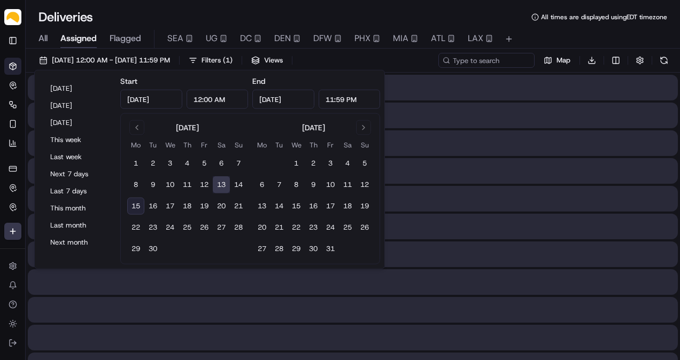
click at [224, 186] on button "13" at bounding box center [221, 184] width 17 height 17
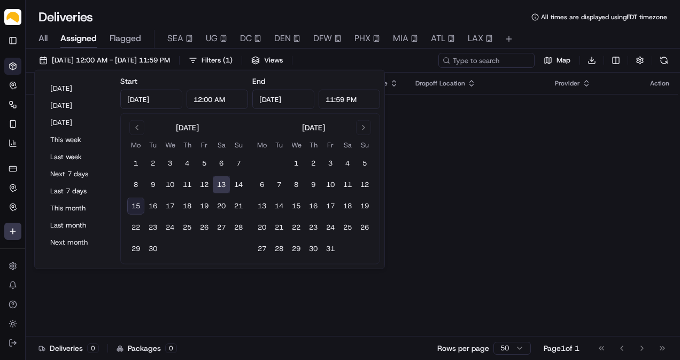
click at [240, 6] on div "Deliveries All times are displayed using EDT timezone All Assigned Flagged SEA …" at bounding box center [353, 180] width 654 height 360
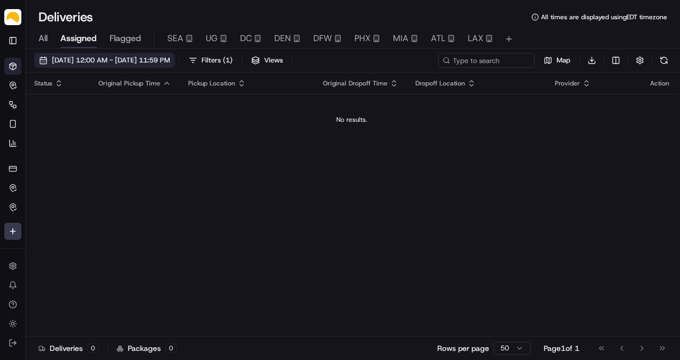
click at [78, 63] on span "09/13/2025 12:00 AM - 09/13/2025 11:59 PM" at bounding box center [111, 61] width 118 height 10
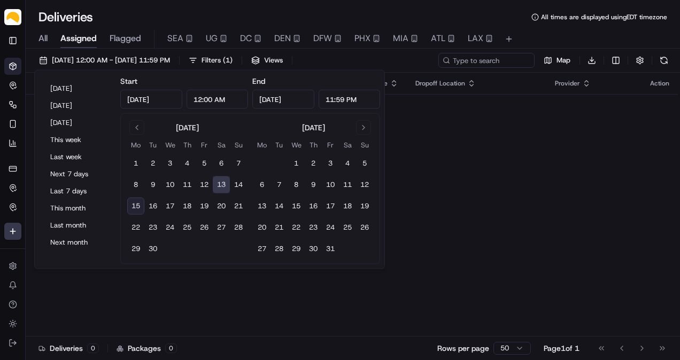
click at [137, 204] on button "15" at bounding box center [135, 206] width 17 height 17
type input "Sep 15, 2025"
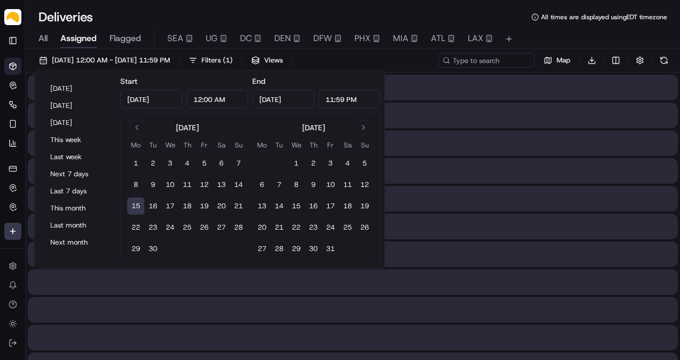
click at [137, 204] on button "15" at bounding box center [135, 206] width 17 height 17
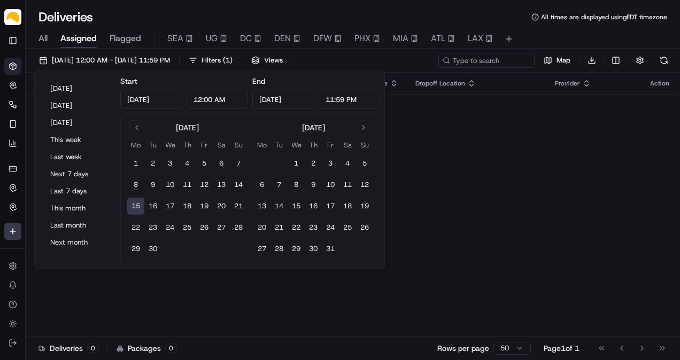
click at [161, 11] on div "Deliveries All times are displayed using EDT timezone" at bounding box center [353, 17] width 654 height 17
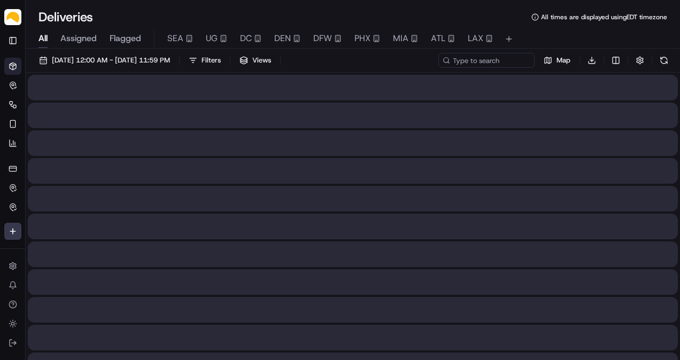
click at [45, 37] on span "All" at bounding box center [42, 38] width 9 height 13
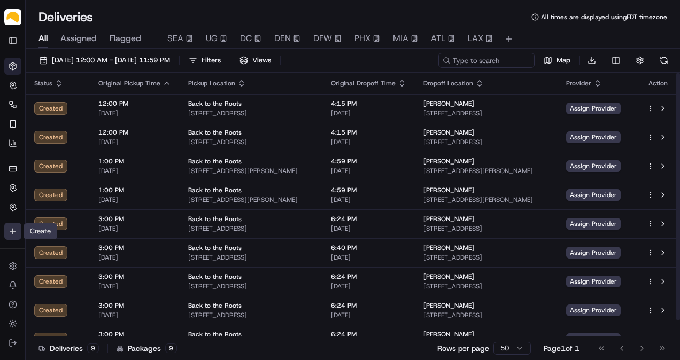
click at [4, 233] on html "Parsel abdus.syed@getparsel.com Toggle Sidebar Deliveries Control Orchestrate E…" at bounding box center [340, 180] width 680 height 360
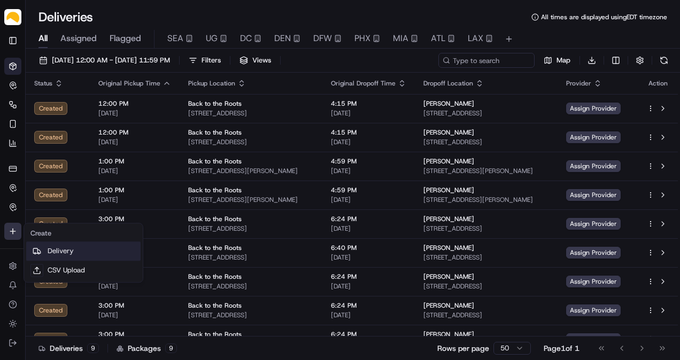
click at [40, 250] on icon at bounding box center [37, 251] width 9 height 9
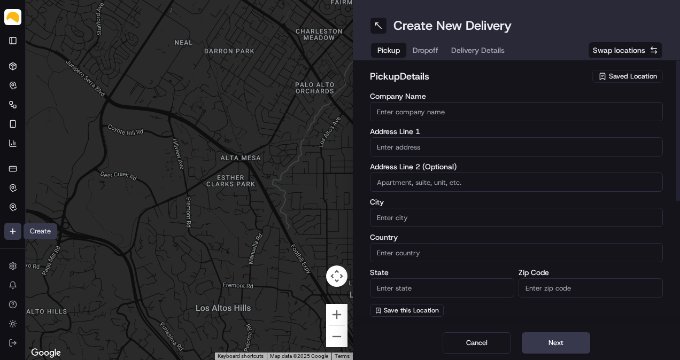
click at [597, 80] on div "Saved Location" at bounding box center [627, 76] width 71 height 13
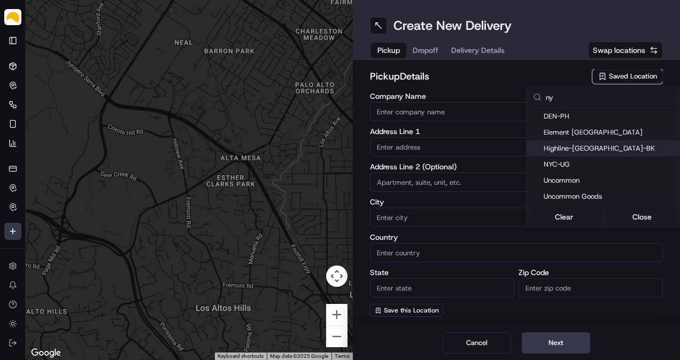
type input "ny"
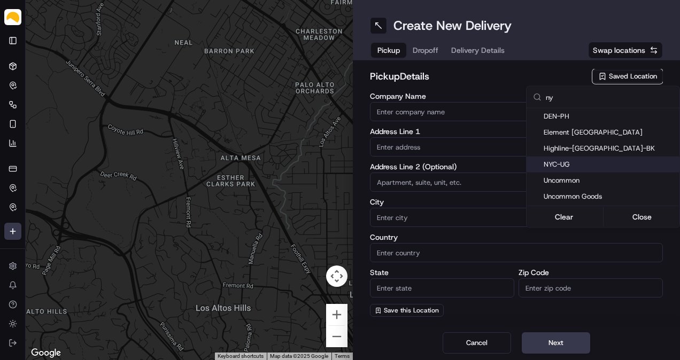
click at [581, 160] on span "NYC-UG" at bounding box center [610, 165] width 132 height 10
type input "NYC-UG"
type input "140 58th St #5B"
type input "Brooklyn"
type input "US"
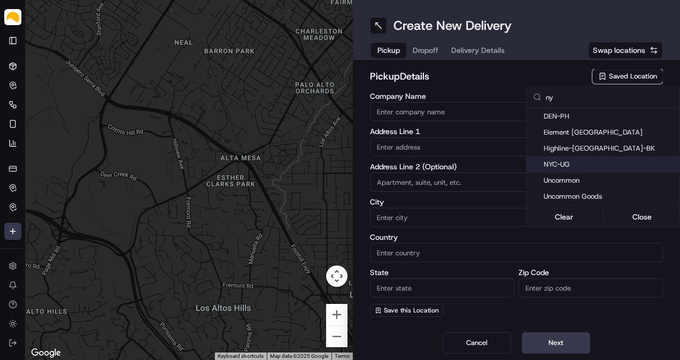
type input "NY"
type input "11220"
type input "Jason"
type input "Walter"
type input "jwalters@uncommongoods.com"
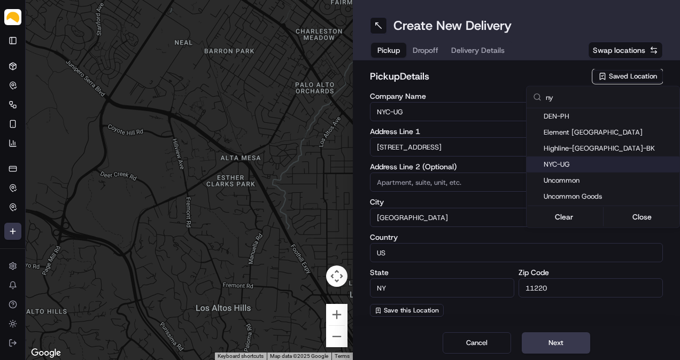
type input "+1 718 210 1202"
type textarea "At Brooklyn Army Terminal, receipts are taken at Building B Dock 1. Enter at th…"
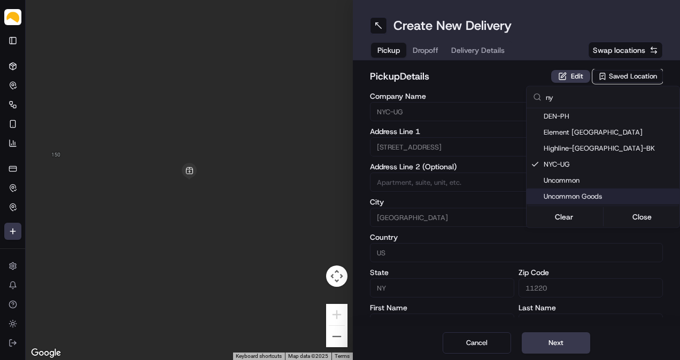
click at [611, 341] on html "Parsel abdus.syed@getparsel.com Toggle Sidebar Deliveries Control Orchestrate E…" at bounding box center [340, 180] width 680 height 360
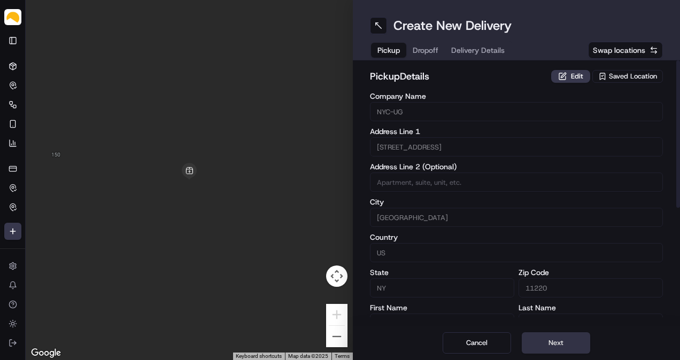
click at [554, 342] on button "Next" at bounding box center [556, 343] width 68 height 21
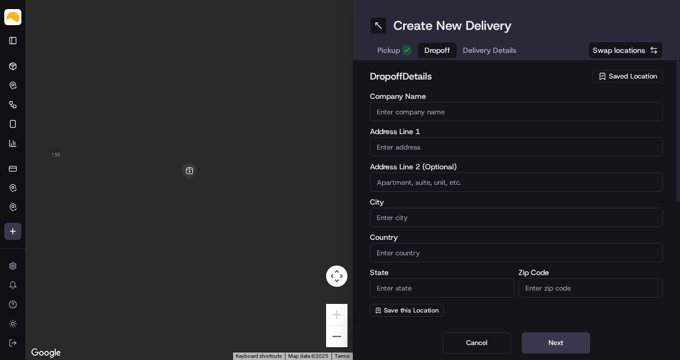
click at [487, 115] on input "Company Name" at bounding box center [516, 111] width 293 height 19
paste input "[PERSON_NAME]"
type input "[PERSON_NAME]"
paste input "110 Middle Patent Road Bedford NY 10506"
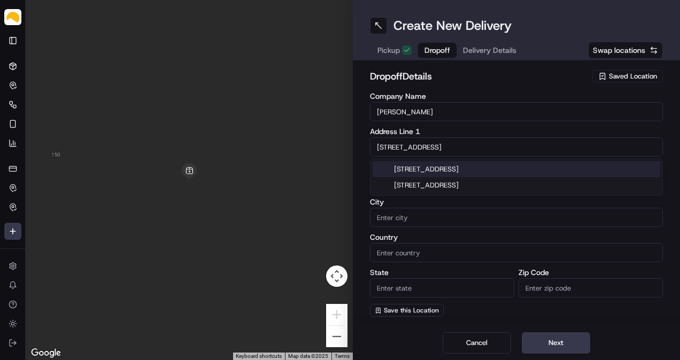
click at [437, 167] on div "110 Middle Patent Road, Bedford, NY 10506" at bounding box center [517, 169] width 288 height 16
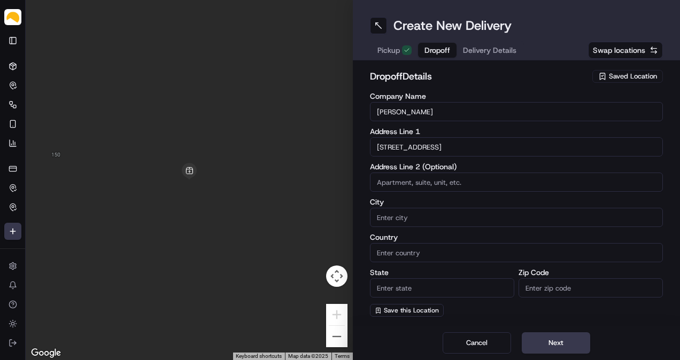
type input "[STREET_ADDRESS]"
type input "Bedford"
type input "United States"
type input "NY"
type input "10506"
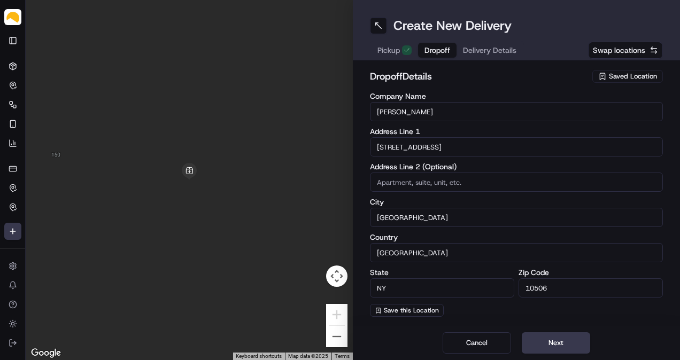
type input "110 Middle Patent Road"
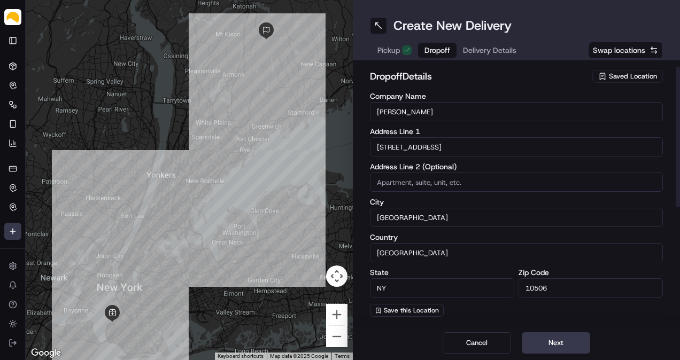
scroll to position [219, 0]
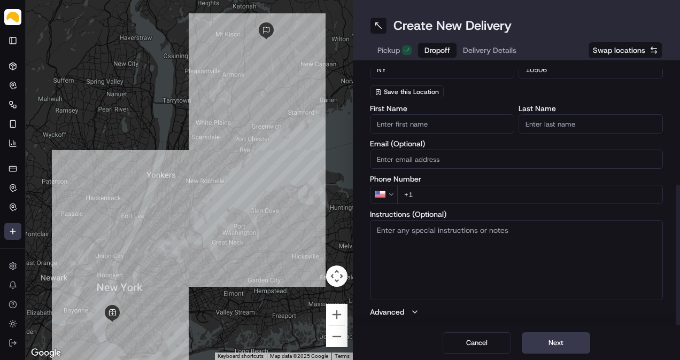
click at [457, 188] on input "+1" at bounding box center [530, 194] width 266 height 19
paste input "914 400 6377"
type input "+1 914 400 6377"
click at [470, 205] on div "First Name Last Name Email (Optional) Phone Number US +1 914 400 6377 Instructi…" at bounding box center [516, 211] width 293 height 213
click at [560, 341] on button "Next" at bounding box center [556, 343] width 68 height 21
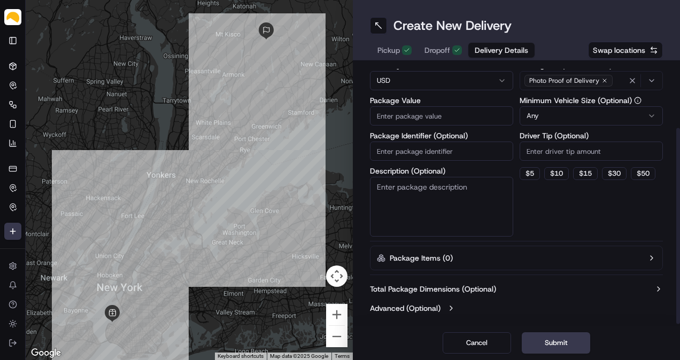
scroll to position [0, 0]
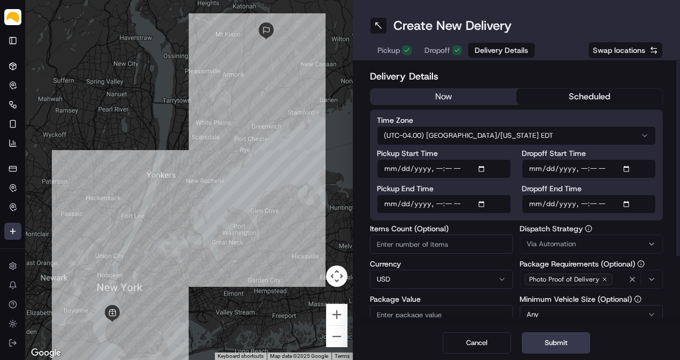
click at [576, 104] on button "scheduled" at bounding box center [589, 97] width 146 height 16
click at [487, 172] on input "Pickup Start Time" at bounding box center [444, 168] width 134 height 19
click at [483, 169] on input "Pickup Start Time" at bounding box center [444, 168] width 134 height 19
click at [436, 167] on input "Pickup Start Time" at bounding box center [444, 168] width 134 height 19
type input "2025-09-15T12:00"
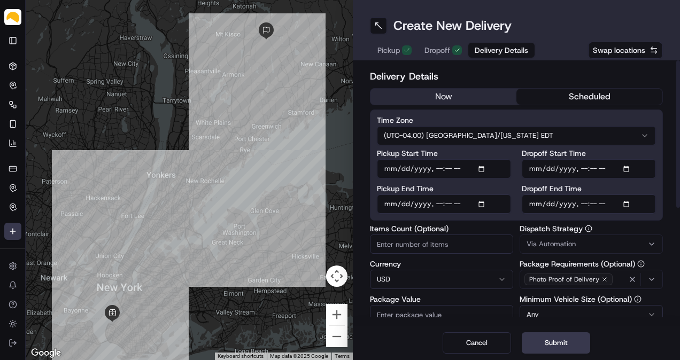
click at [485, 204] on input "Pickup End Time" at bounding box center [444, 204] width 134 height 19
type input "2025-09-15T03:34"
click at [435, 205] on input "Pickup End Time" at bounding box center [444, 204] width 134 height 19
type input "2025-09-15T14:00"
click at [629, 202] on input "Dropoff End Time" at bounding box center [589, 204] width 134 height 19
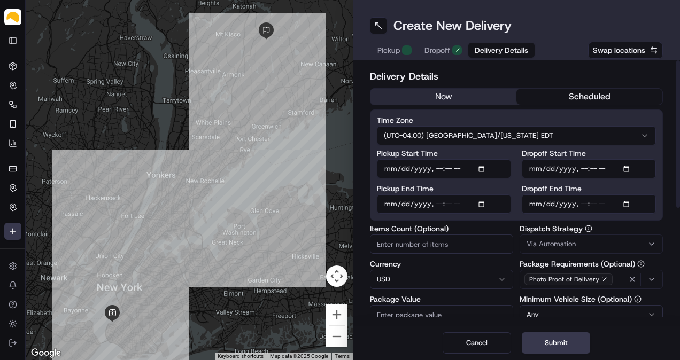
click at [577, 204] on input "Dropoff End Time" at bounding box center [589, 204] width 134 height 19
type input "2025-09-15T18:00"
click at [423, 252] on input "Items Count (Optional)" at bounding box center [441, 244] width 143 height 19
type input "10"
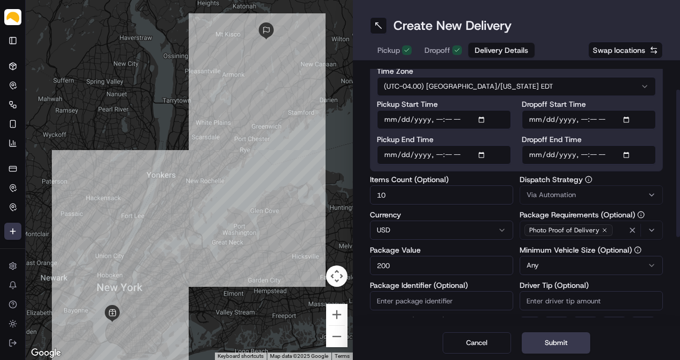
type input "200"
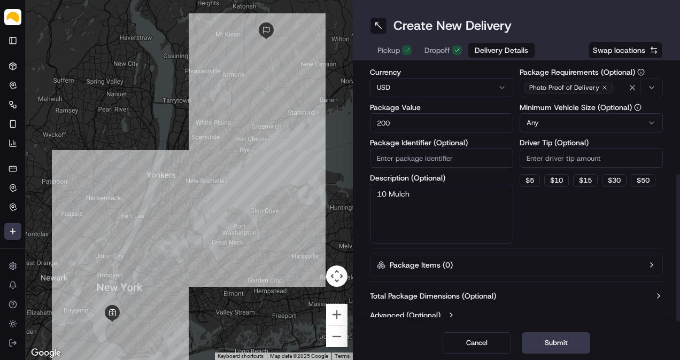
type textarea "10 Mulch"
click at [549, 196] on div "Dispatch Strategy Via Automation Package Requirements (Optional) Photo Proof of…" at bounding box center [591, 138] width 143 height 211
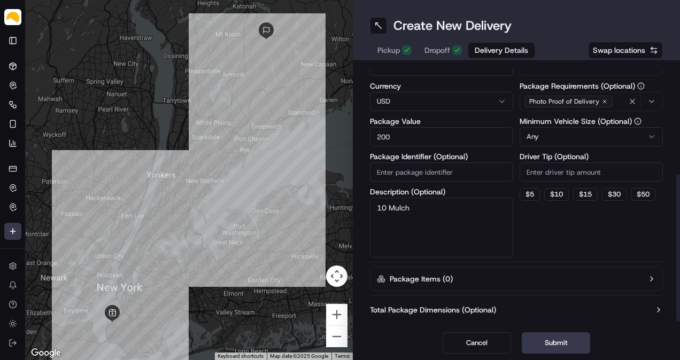
scroll to position [198, 0]
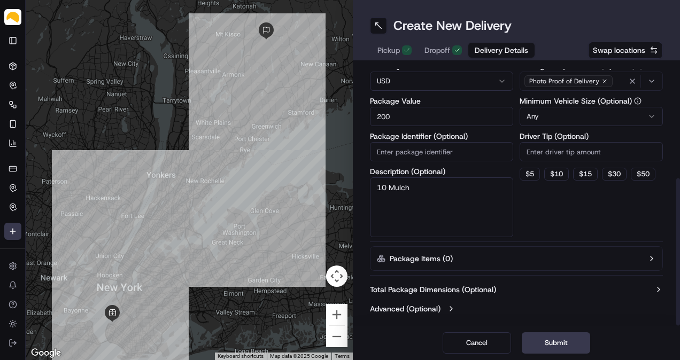
click at [522, 289] on button "Total Package Dimensions (Optional)" at bounding box center [516, 289] width 293 height 11
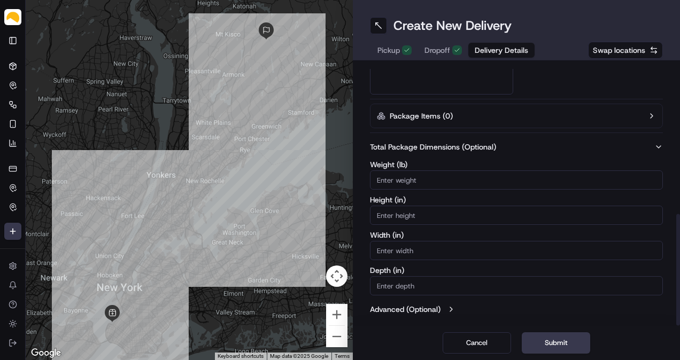
scroll to position [342, 0]
click at [473, 173] on input "Weight ( lb )" at bounding box center [516, 179] width 293 height 19
type input "30"
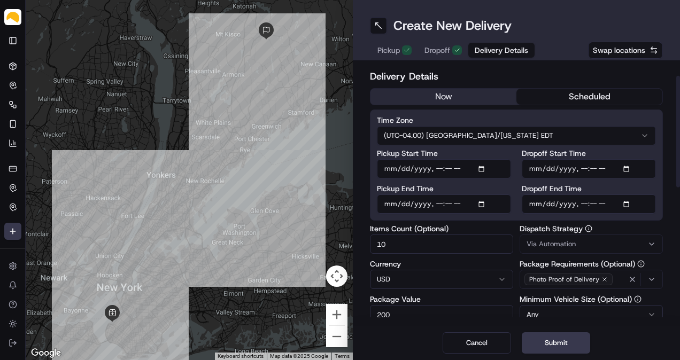
scroll to position [89, 0]
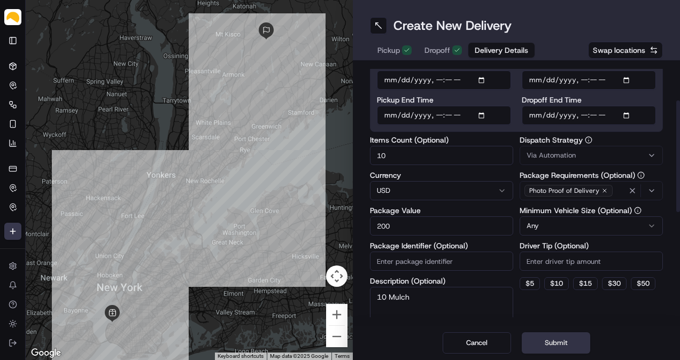
click at [561, 345] on button "Submit" at bounding box center [556, 343] width 68 height 21
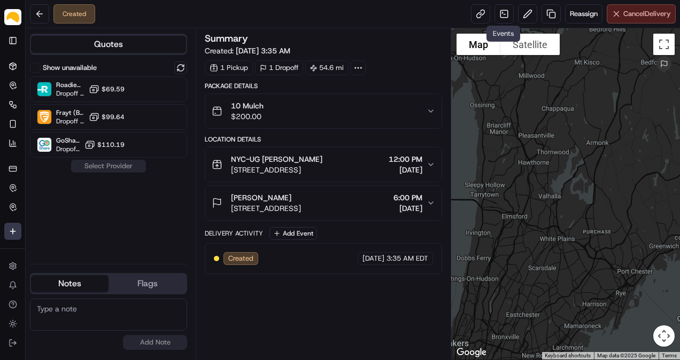
click at [625, 14] on span "Cancel Delivery" at bounding box center [647, 14] width 48 height 10
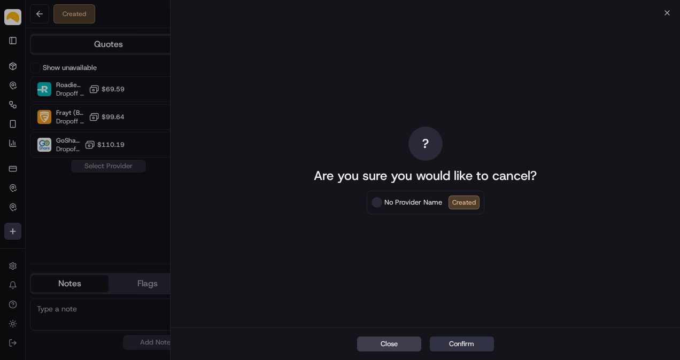
click at [462, 345] on button "Confirm" at bounding box center [462, 344] width 64 height 15
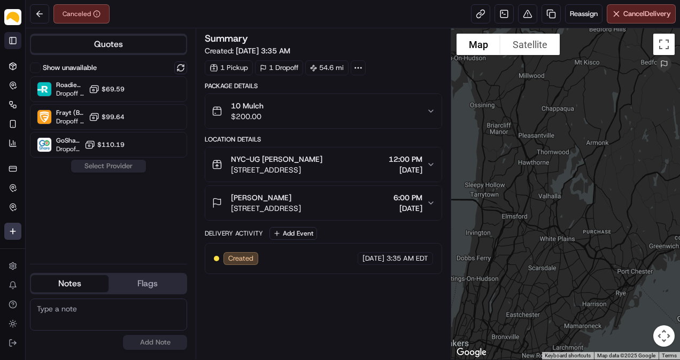
click at [14, 42] on button "Toggle Sidebar" at bounding box center [12, 40] width 17 height 17
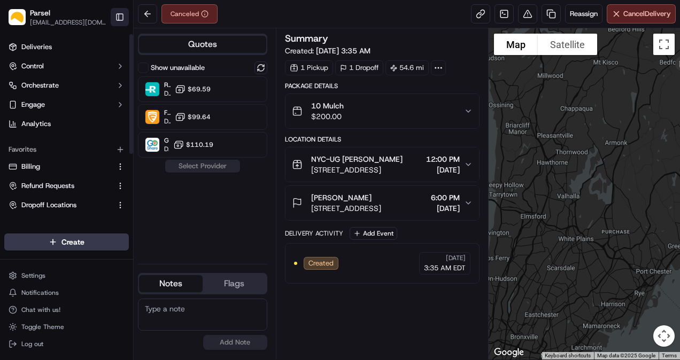
click at [14, 42] on link "Deliveries" at bounding box center [66, 46] width 125 height 17
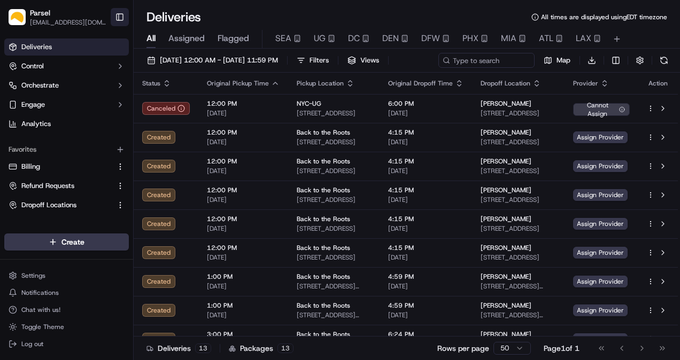
click at [118, 13] on button "Toggle Sidebar" at bounding box center [120, 17] width 18 height 18
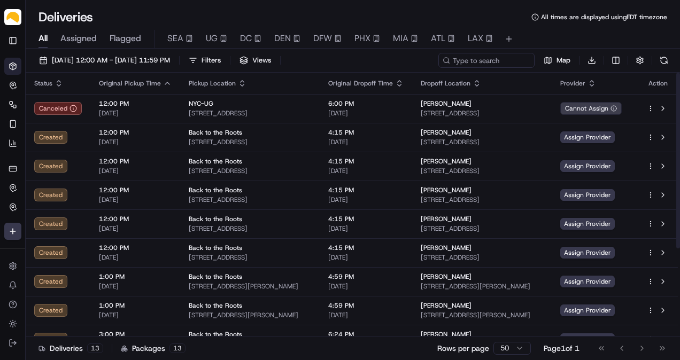
click at [90, 36] on span "Assigned" at bounding box center [78, 38] width 36 height 13
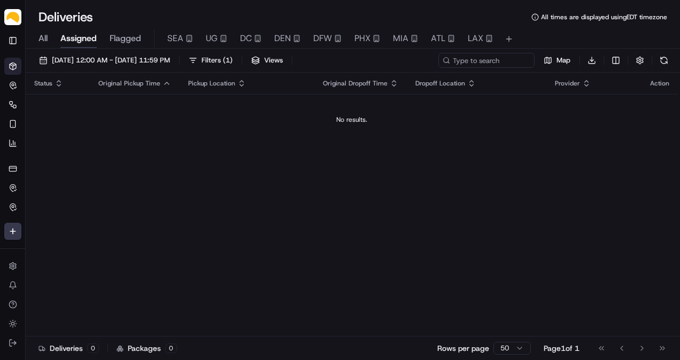
click at [36, 34] on div "All Assigned Flagged SEA UG DC DEN DFW PHX MIA ATL LAX" at bounding box center [353, 39] width 654 height 19
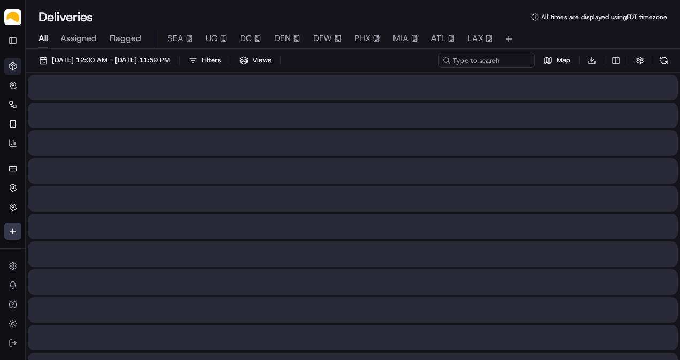
click at [46, 38] on span "All" at bounding box center [42, 38] width 9 height 13
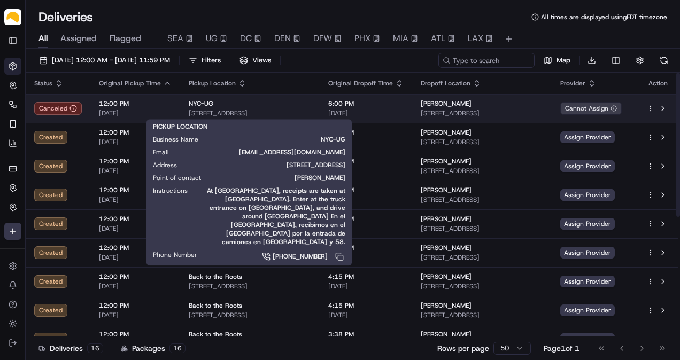
click at [260, 109] on span "[STREET_ADDRESS]" at bounding box center [250, 113] width 122 height 9
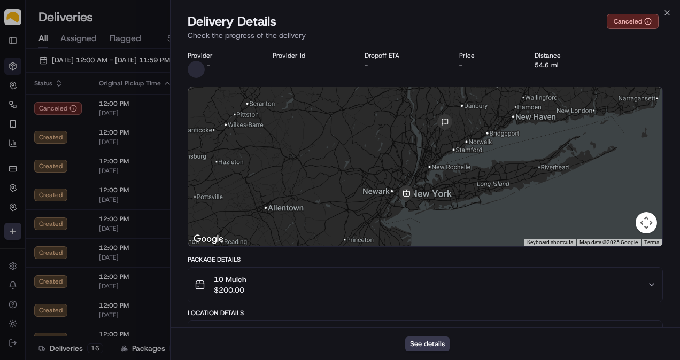
scroll to position [125, 0]
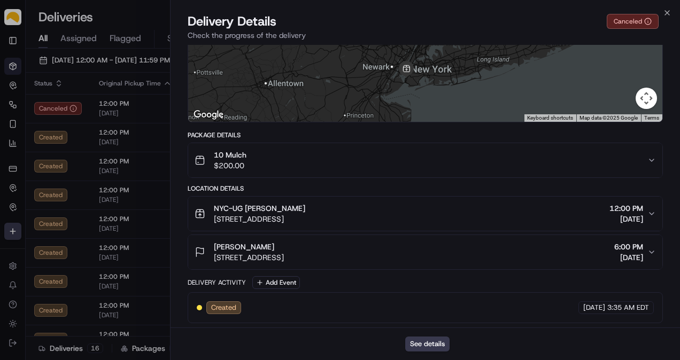
click at [483, 258] on div "Robert Westenberg 110 Middle Patent Rd, Bedford, NY 10506, USA 6:00 PM 09/15/20…" at bounding box center [421, 252] width 453 height 21
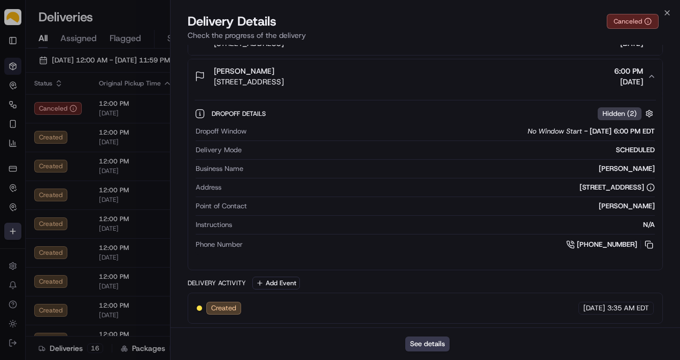
scroll to position [122, 0]
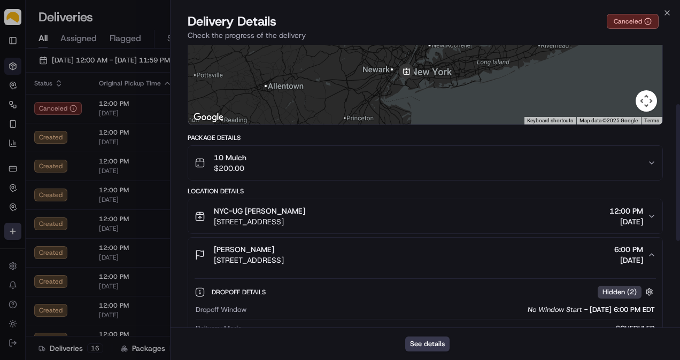
click at [519, 182] on div "Package Details 10 Mulch $200.00 Location Details NYC-UG Jason Walter 140 58th …" at bounding box center [425, 318] width 475 height 369
click at [523, 168] on div "10 Mulch $200.00" at bounding box center [421, 162] width 453 height 21
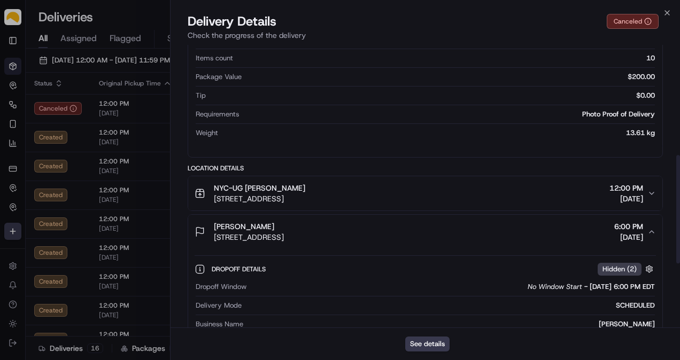
scroll to position [0, 0]
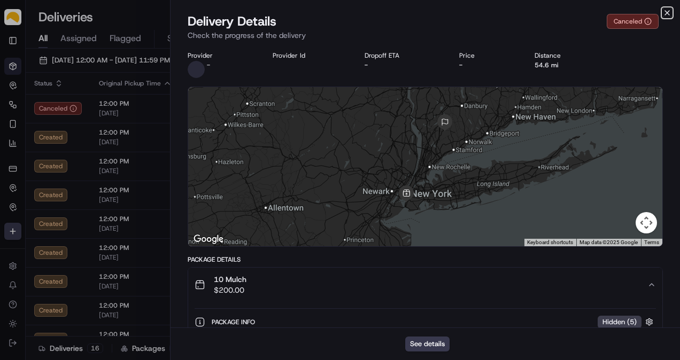
click at [666, 12] on icon "button" at bounding box center [667, 13] width 9 height 9
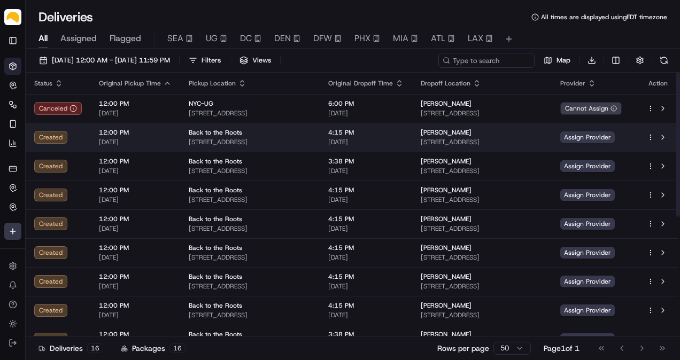
click at [205, 133] on span "Back to the Roots" at bounding box center [215, 132] width 53 height 9
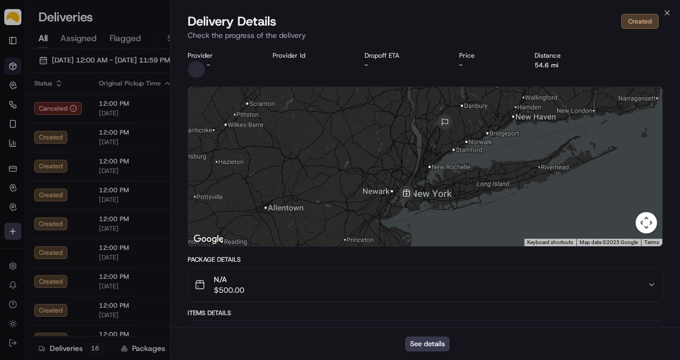
click at [577, 271] on button "N/A $500.00" at bounding box center [425, 285] width 474 height 34
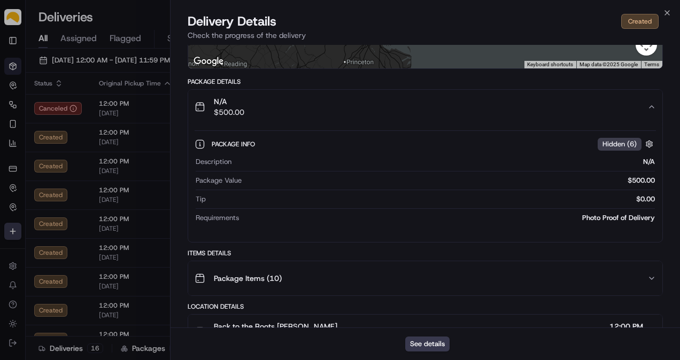
click at [630, 280] on div "Package Items ( 10 )" at bounding box center [421, 278] width 453 height 21
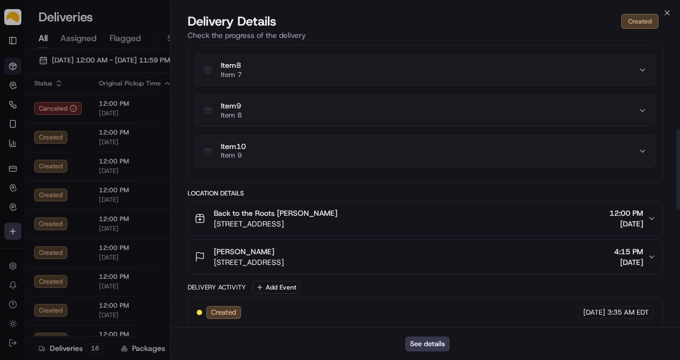
scroll to position [0, 0]
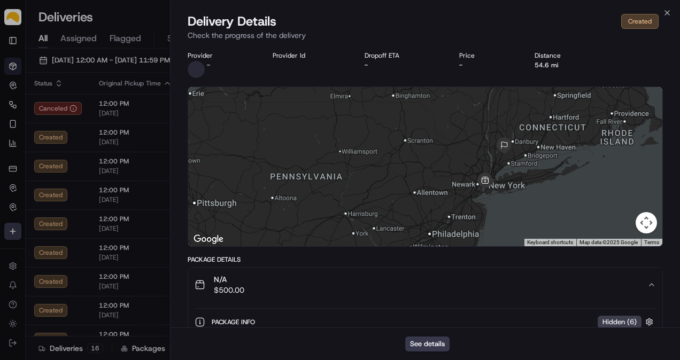
click at [670, 7] on div "Close Delivery Details Created Check the progress of the delivery Provider - Pr…" at bounding box center [425, 180] width 510 height 360
click at [671, 10] on div "Close Delivery Details Created Check the progress of the delivery Provider - Pr…" at bounding box center [425, 180] width 510 height 360
click at [669, 11] on icon "button" at bounding box center [667, 13] width 4 height 4
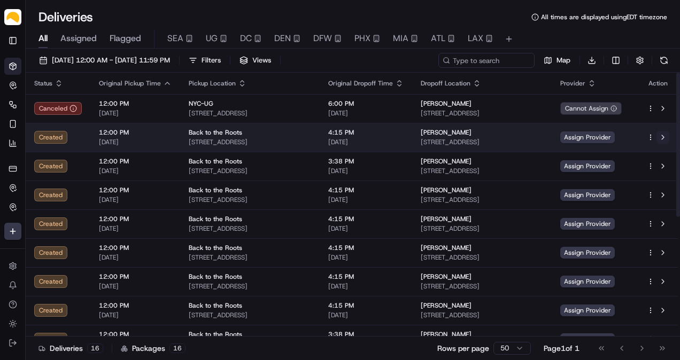
click at [662, 136] on button at bounding box center [663, 137] width 13 height 13
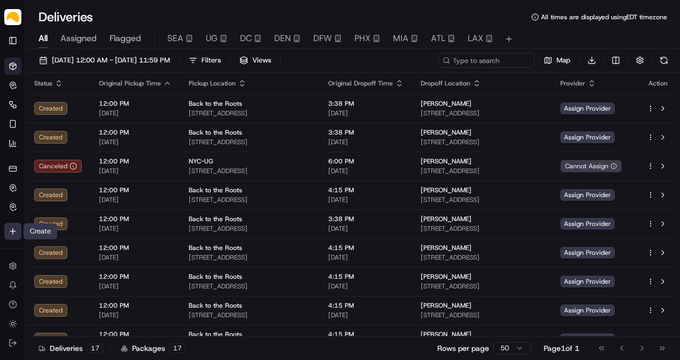
click at [16, 228] on html "Parsel abdus.syed@getparsel.com Toggle Sidebar Deliveries Control Orchestrate E…" at bounding box center [340, 180] width 680 height 360
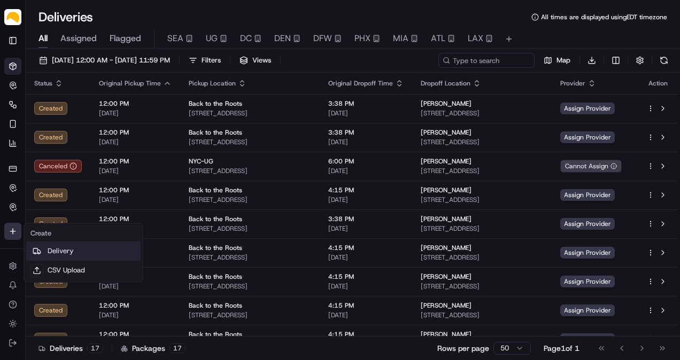
click at [72, 249] on link "Delivery" at bounding box center [83, 251] width 114 height 19
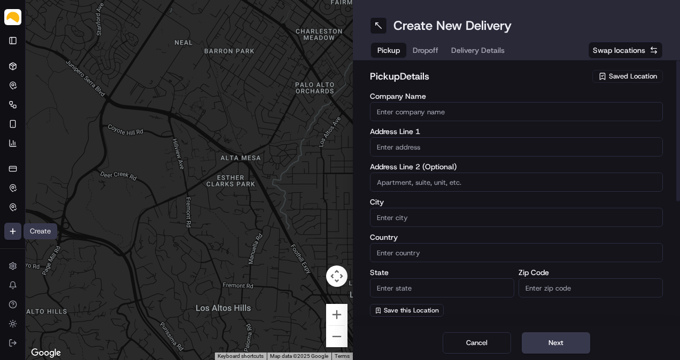
click at [605, 74] on icon "button" at bounding box center [602, 76] width 5 height 6
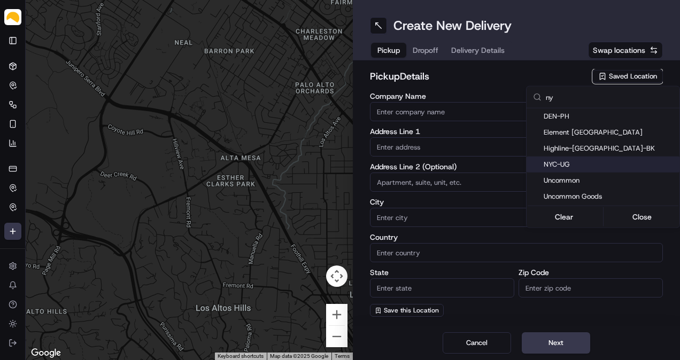
type input "ny"
click at [580, 169] on div "NYC-UG" at bounding box center [603, 165] width 153 height 16
type input "NYC-UG"
type input "140 58th St #5B"
type input "Brooklyn"
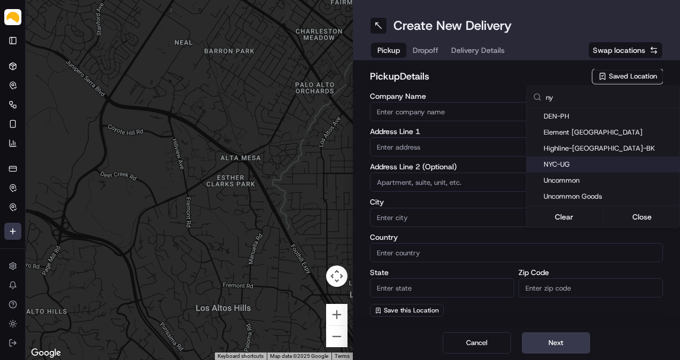
type input "US"
type input "NY"
type input "11220"
type input "Jason"
type input "Walter"
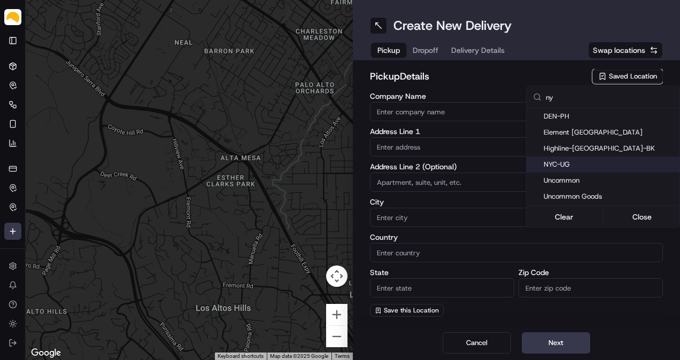
type input "jwalters@uncommongoods.com"
type input "+1 718 210 1202"
type textarea "At Brooklyn Army Terminal, receipts are taken at Building B Dock 1. Enter at th…"
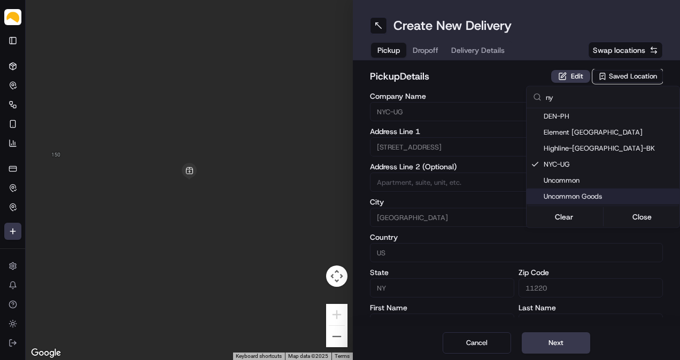
click at [574, 344] on html "Parsel abdus.syed@getparsel.com Toggle Sidebar Deliveries Control Orchestrate E…" at bounding box center [340, 180] width 680 height 360
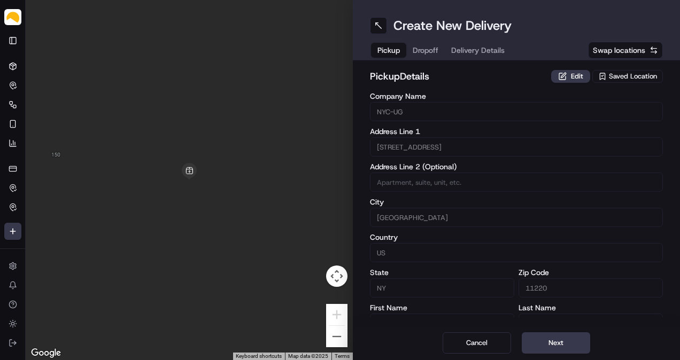
click at [574, 344] on button "Next" at bounding box center [556, 343] width 68 height 21
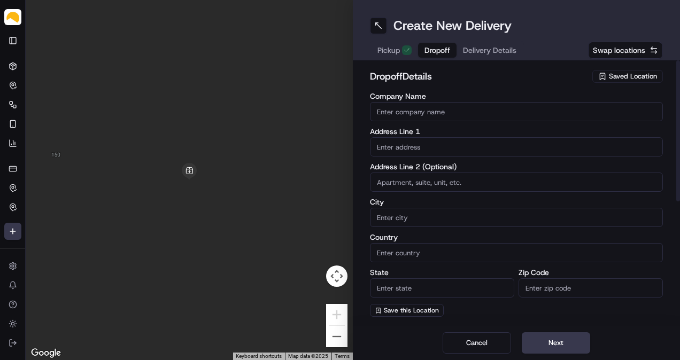
click at [414, 112] on input "Company Name" at bounding box center [516, 111] width 293 height 19
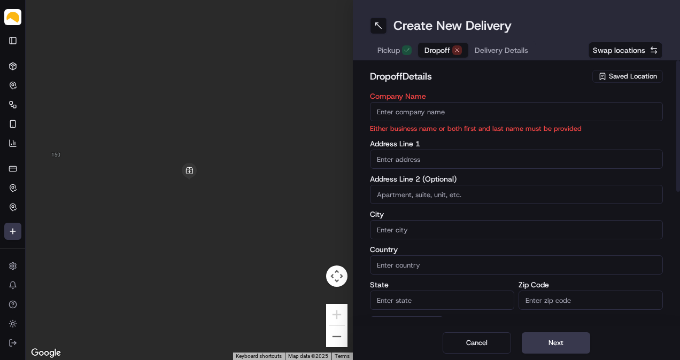
click at [428, 117] on input "Company Name" at bounding box center [516, 111] width 293 height 19
click at [455, 114] on input "Company Name" at bounding box center [516, 111] width 293 height 19
paste input "[PERSON_NAME]"
type input "[PERSON_NAME]"
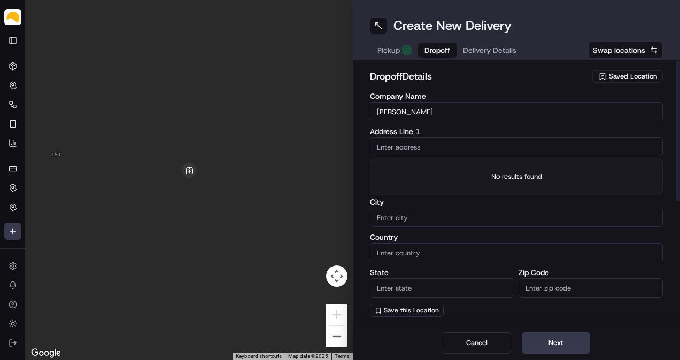
click at [428, 145] on input "text" at bounding box center [516, 146] width 293 height 19
paste input "110 Middle Patent Road Bedford NY 10506"
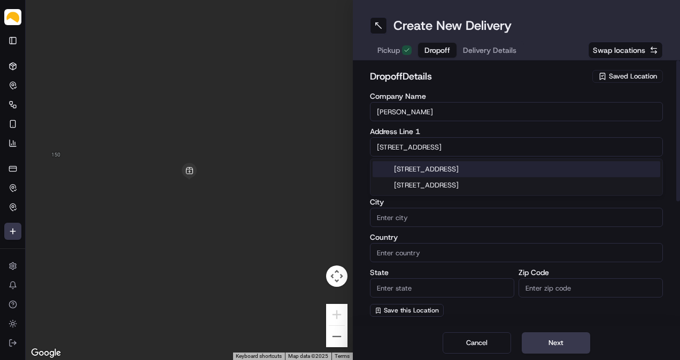
click at [434, 172] on div "110 Middle Patent Road, Bedford, NY 10506" at bounding box center [517, 169] width 288 height 16
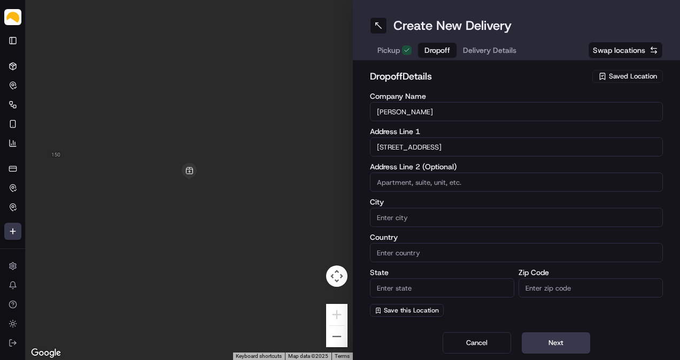
type input "[STREET_ADDRESS]"
type input "Bedford"
type input "United States"
type input "NY"
type input "10506"
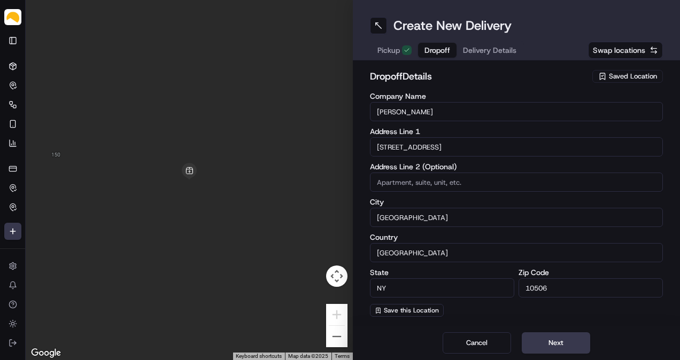
type input "110 Middle Patent Road"
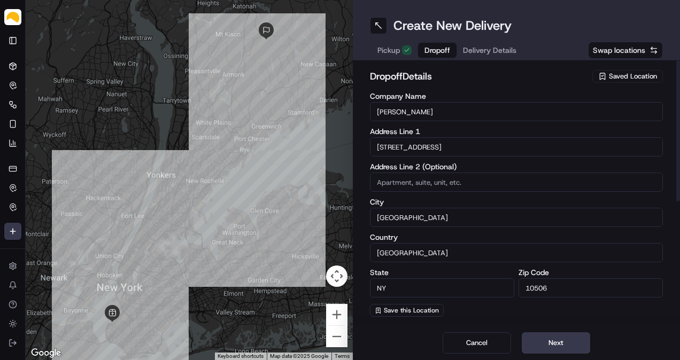
click at [458, 168] on label "Address Line 2 (Optional)" at bounding box center [516, 166] width 293 height 7
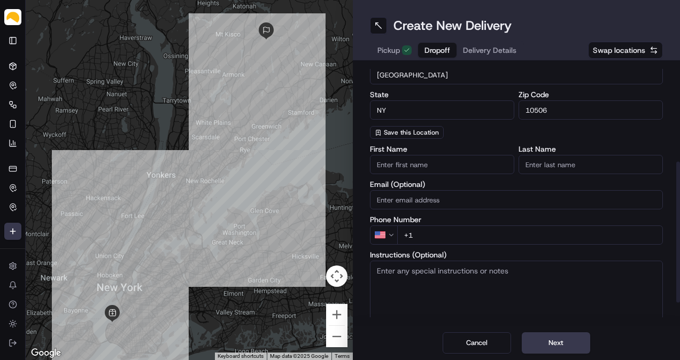
click at [492, 237] on input "+1" at bounding box center [530, 235] width 266 height 19
paste input "914 400 6377"
type input "+1 914 400 6377"
click at [498, 218] on label "Phone Number" at bounding box center [516, 219] width 293 height 7
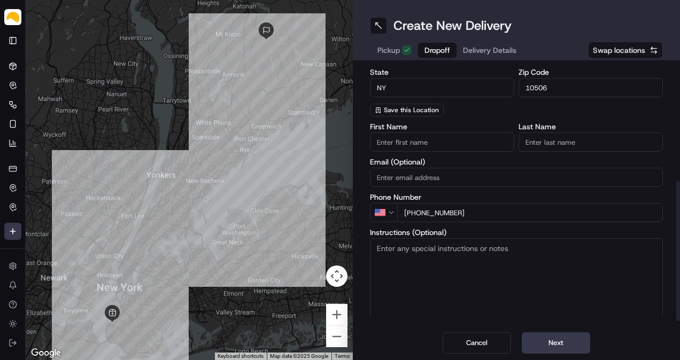
scroll to position [219, 0]
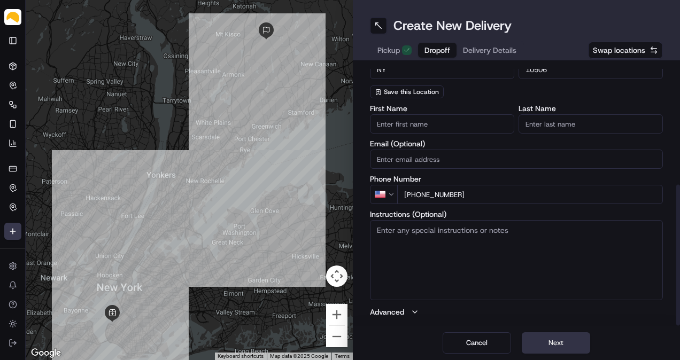
click at [555, 346] on button "Next" at bounding box center [556, 343] width 68 height 21
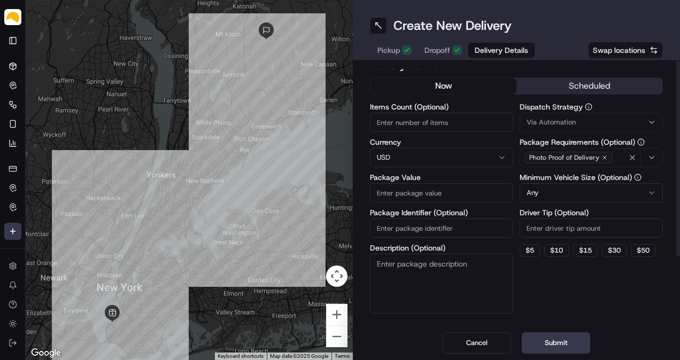
scroll to position [0, 0]
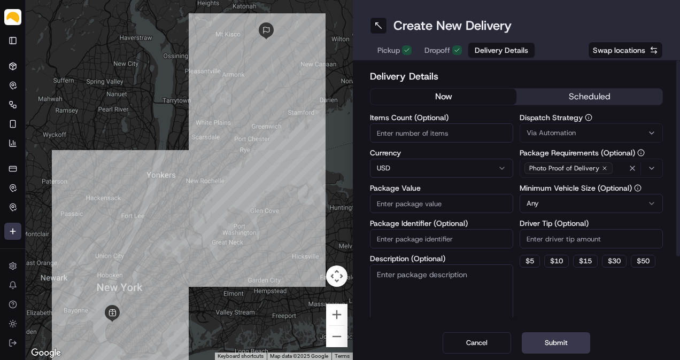
click at [568, 86] on div "Delivery Details now scheduled Items Count (Optional) Currency USD Package Valu…" at bounding box center [516, 237] width 293 height 337
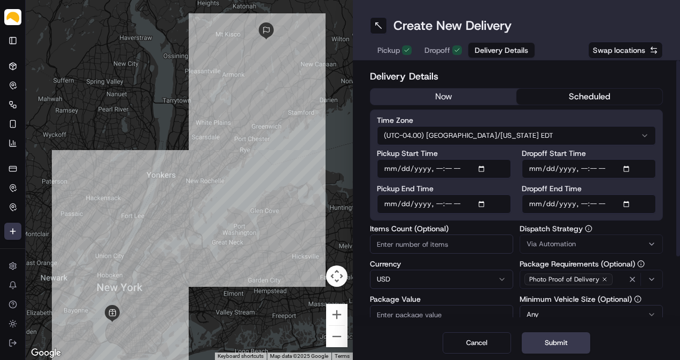
click at [569, 96] on button "scheduled" at bounding box center [589, 97] width 146 height 16
click at [478, 170] on input "Pickup Start Time" at bounding box center [444, 168] width 134 height 19
click at [480, 167] on input "Pickup Start Time" at bounding box center [444, 168] width 134 height 19
click at [434, 171] on input "Pickup Start Time" at bounding box center [444, 168] width 134 height 19
type input "2025-09-15T12:00"
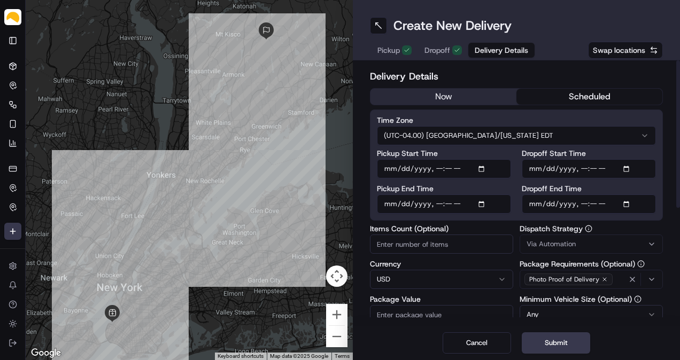
click at [484, 202] on input "Pickup End Time" at bounding box center [444, 204] width 134 height 19
click at [438, 205] on input "Pickup End Time" at bounding box center [444, 204] width 134 height 19
type input "2025-09-15T14:00"
click at [630, 204] on input "Dropoff End Time" at bounding box center [589, 204] width 134 height 19
click at [580, 201] on input "Dropoff End Time" at bounding box center [589, 204] width 134 height 19
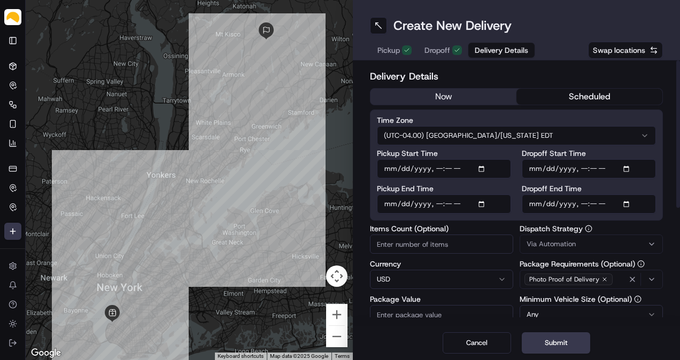
type input "2025-09-15T18:00"
click at [415, 247] on input "Items Count (Optional)" at bounding box center [441, 244] width 143 height 19
type input "10"
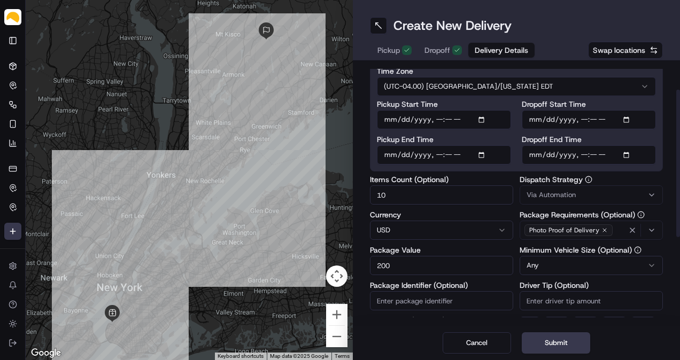
type input "200"
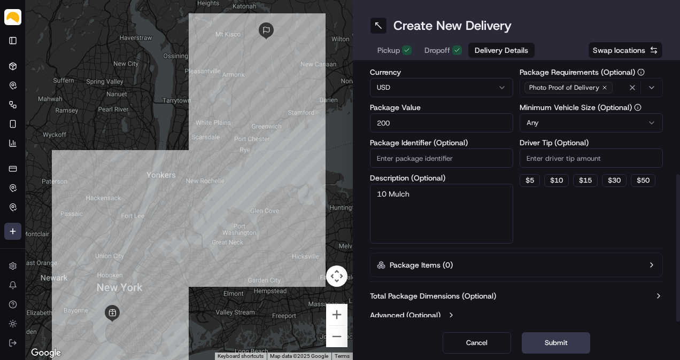
type textarea "10 Mulch"
click at [571, 211] on div "Dispatch Strategy Via Automation Package Requirements (Optional) Photo Proof of…" at bounding box center [591, 138] width 143 height 211
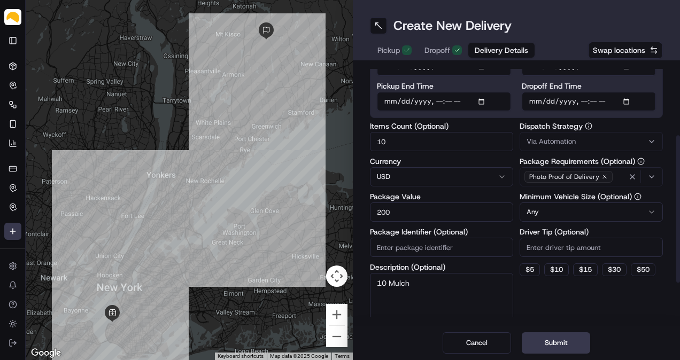
scroll to position [198, 0]
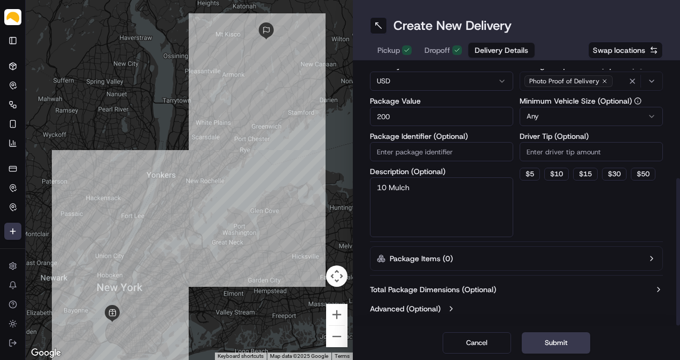
click at [499, 284] on button "Total Package Dimensions (Optional)" at bounding box center [516, 289] width 293 height 11
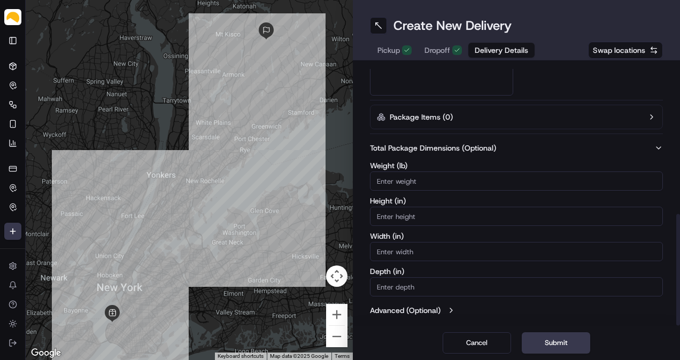
scroll to position [342, 0]
click at [495, 173] on input "Weight ( lb )" at bounding box center [516, 179] width 293 height 19
type input "15"
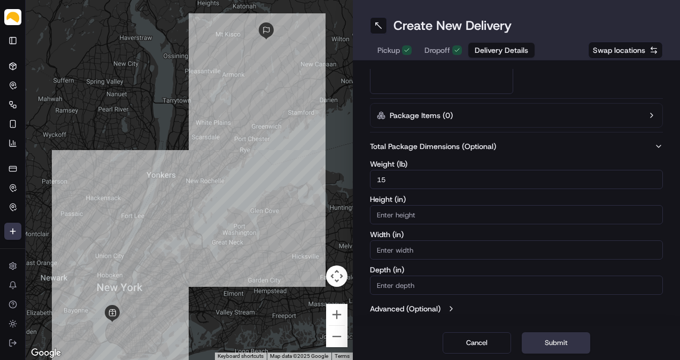
click at [569, 343] on button "Submit" at bounding box center [556, 343] width 68 height 21
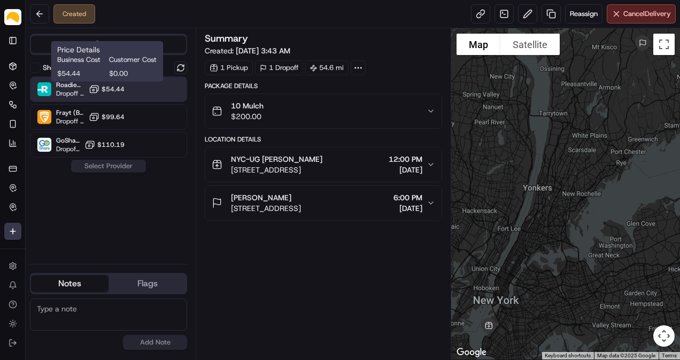
click at [113, 91] on span "$54.44" at bounding box center [113, 89] width 23 height 9
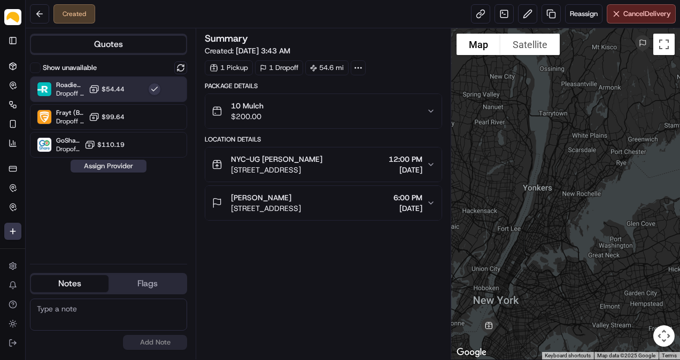
click at [110, 171] on button "Assign Provider" at bounding box center [109, 166] width 76 height 13
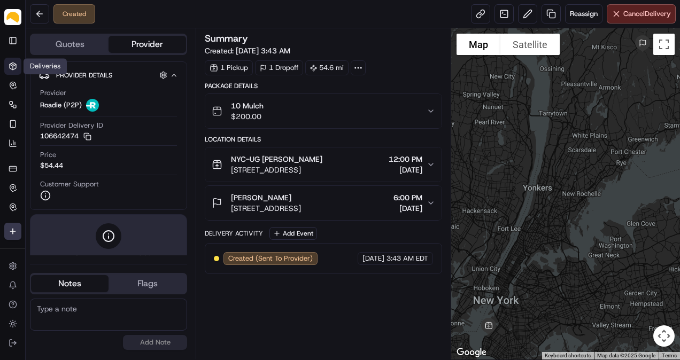
click at [9, 67] on icon at bounding box center [13, 66] width 9 height 9
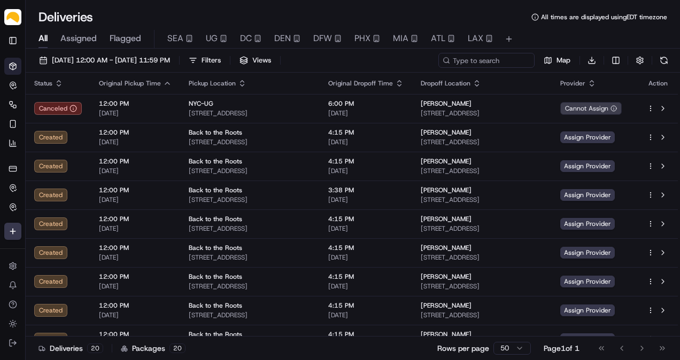
click at [75, 35] on span "Assigned" at bounding box center [78, 38] width 36 height 13
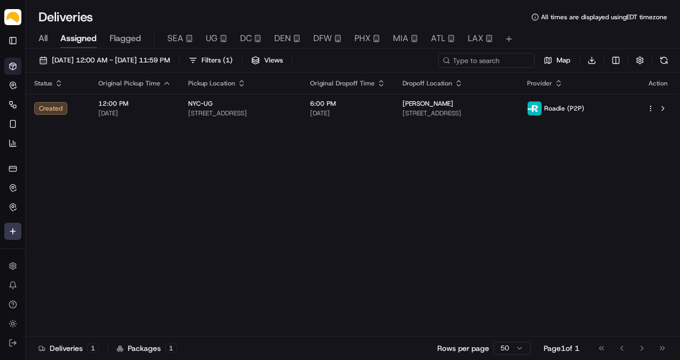
click at [194, 174] on div "Status Original Pickup Time Pickup Location Original Dropoff Time Dropoff Locat…" at bounding box center [352, 205] width 652 height 264
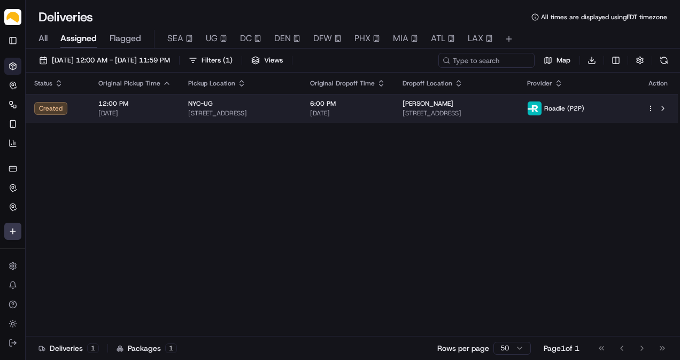
click at [176, 105] on td "12:00 PM 09/15/2025" at bounding box center [135, 108] width 90 height 29
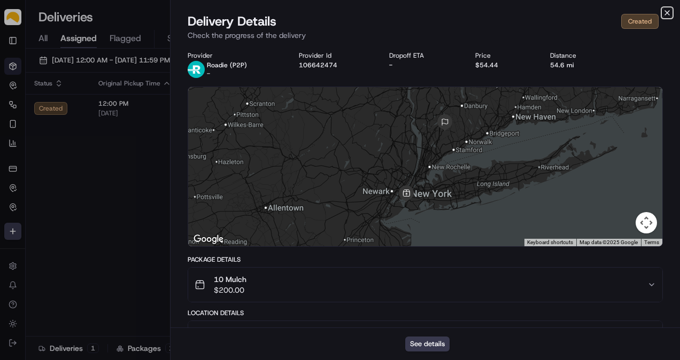
click at [666, 13] on icon "button" at bounding box center [667, 13] width 9 height 9
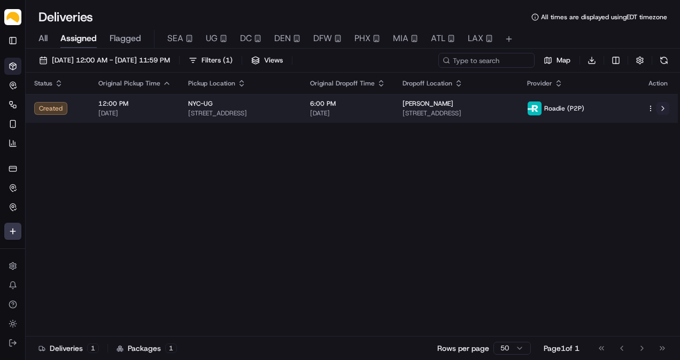
click at [665, 113] on button at bounding box center [663, 108] width 13 height 13
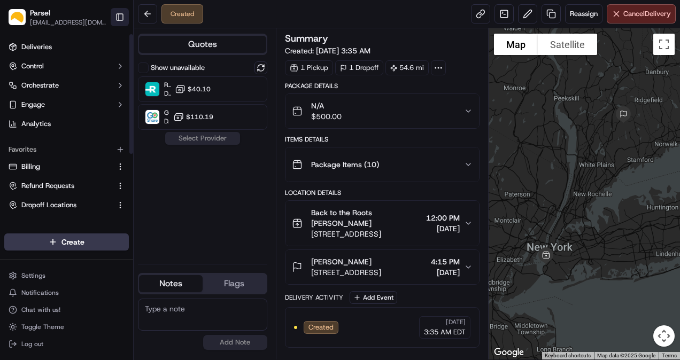
click at [119, 15] on button "Toggle Sidebar" at bounding box center [120, 17] width 18 height 18
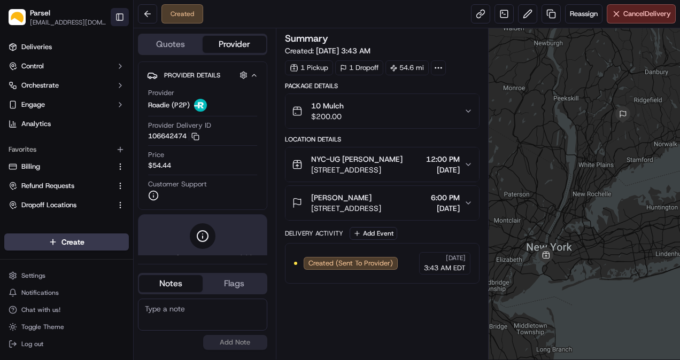
click at [112, 15] on button "Toggle Sidebar" at bounding box center [120, 17] width 18 height 18
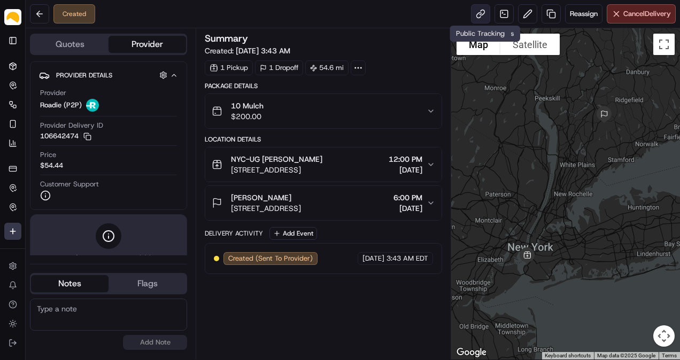
click at [477, 10] on link at bounding box center [480, 13] width 19 height 19
